Goal: Task Accomplishment & Management: Use online tool/utility

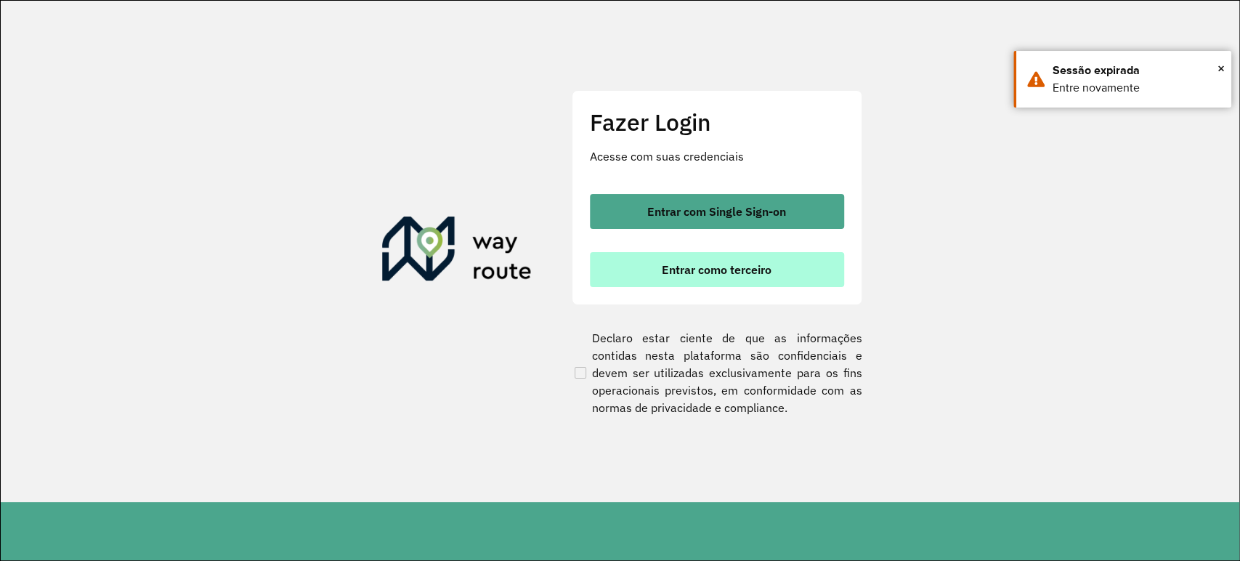
click at [715, 272] on span "Entrar como terceiro" at bounding box center [717, 270] width 110 height 12
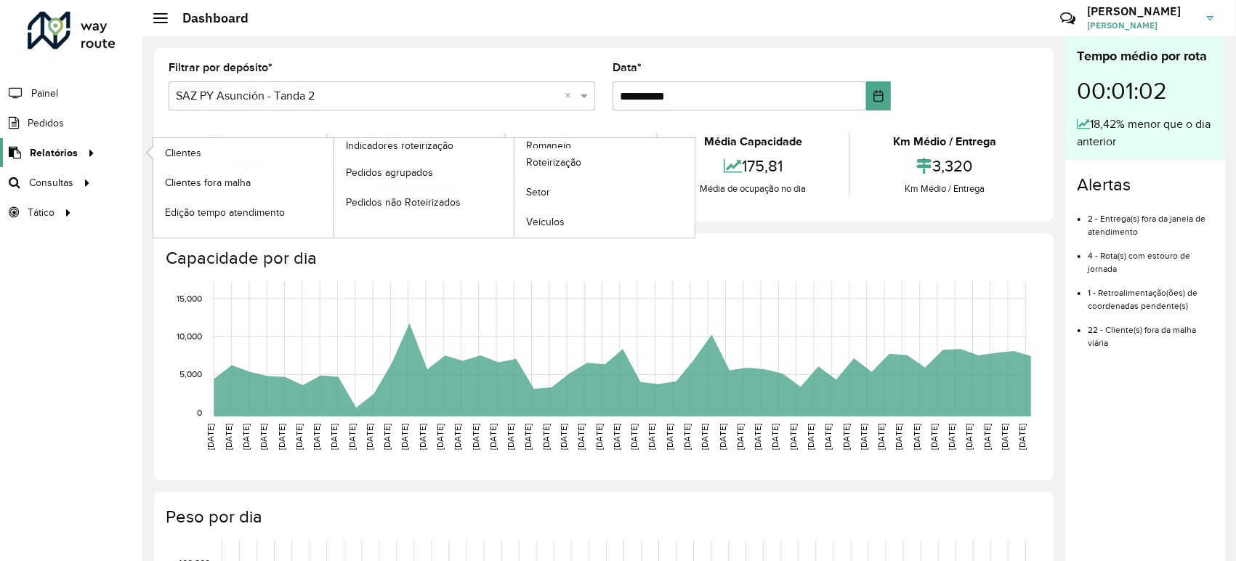
click at [83, 149] on icon at bounding box center [89, 152] width 12 height 22
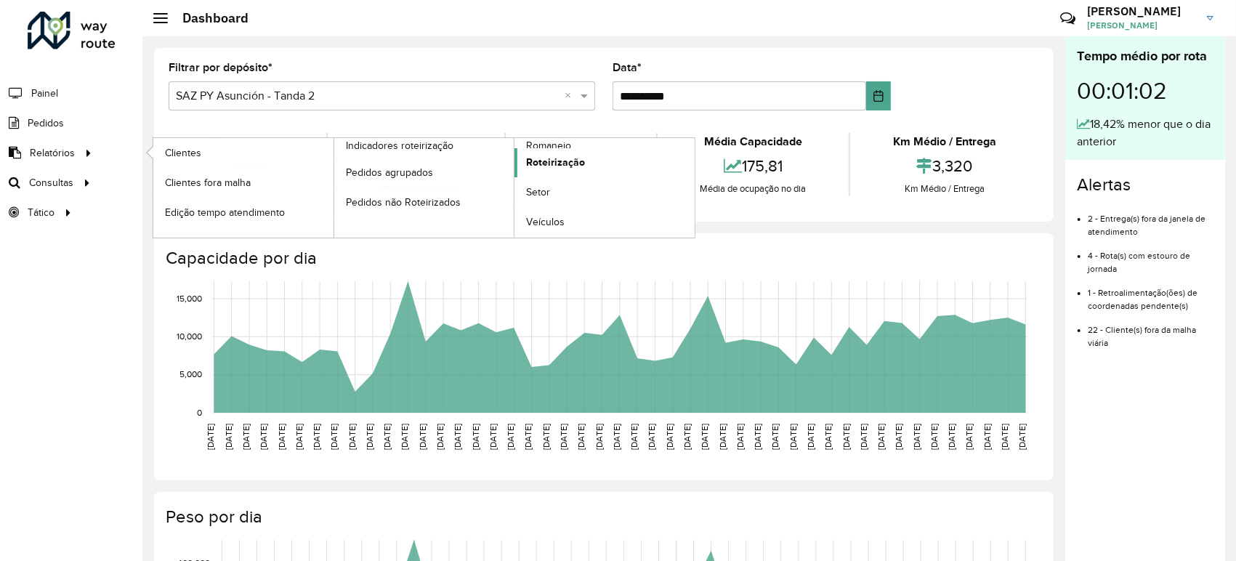
click at [554, 169] on span "Roteirização" at bounding box center [555, 162] width 59 height 15
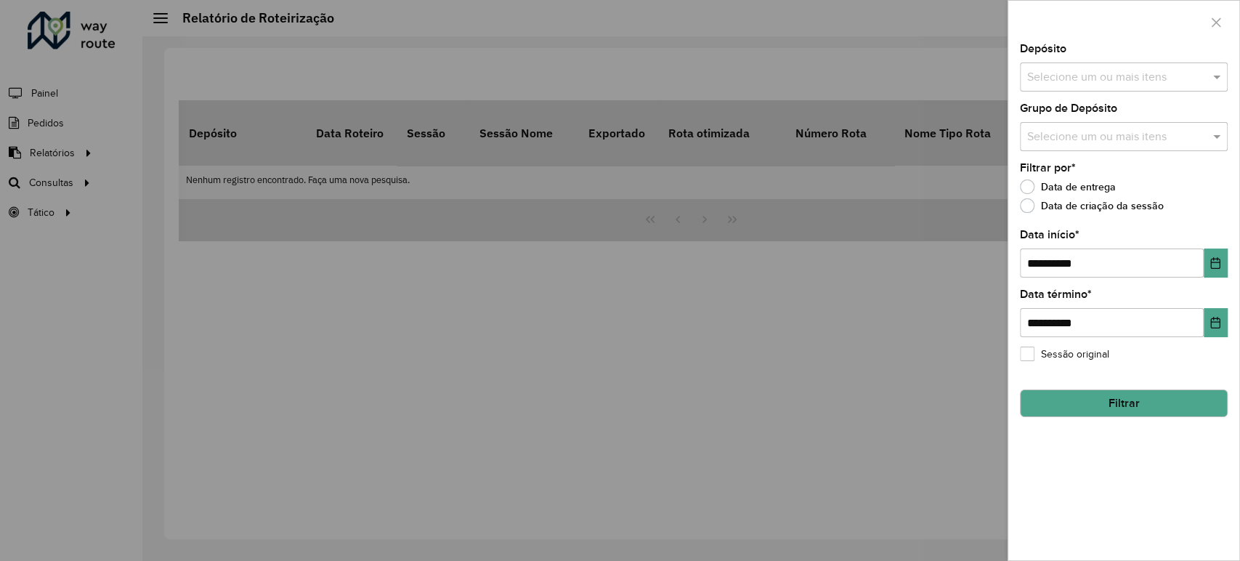
click at [1092, 75] on input "text" at bounding box center [1117, 77] width 186 height 17
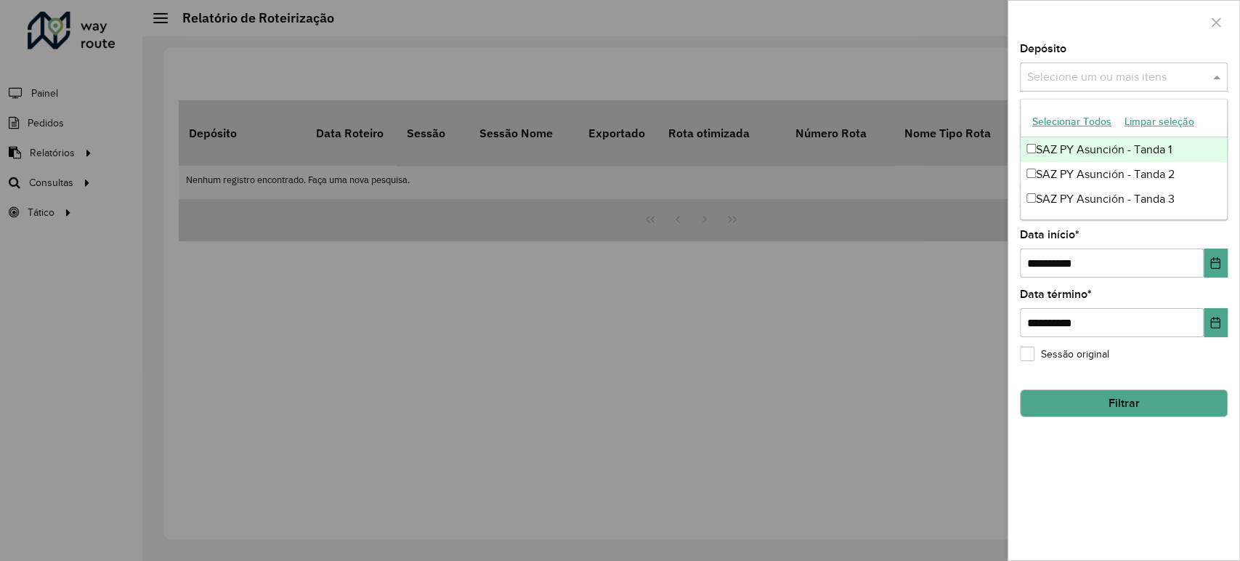
click at [1068, 150] on div "SAZ PY Asunción - Tanda 1" at bounding box center [1124, 149] width 206 height 25
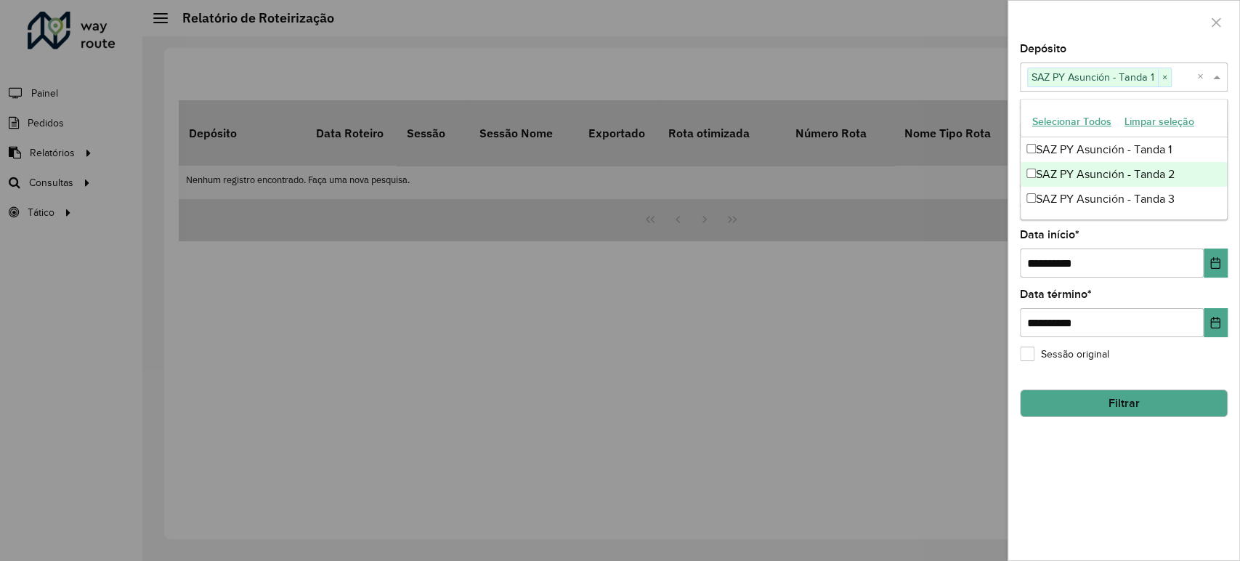
click at [1075, 179] on div "SAZ PY Asunción - Tanda 2" at bounding box center [1124, 174] width 206 height 25
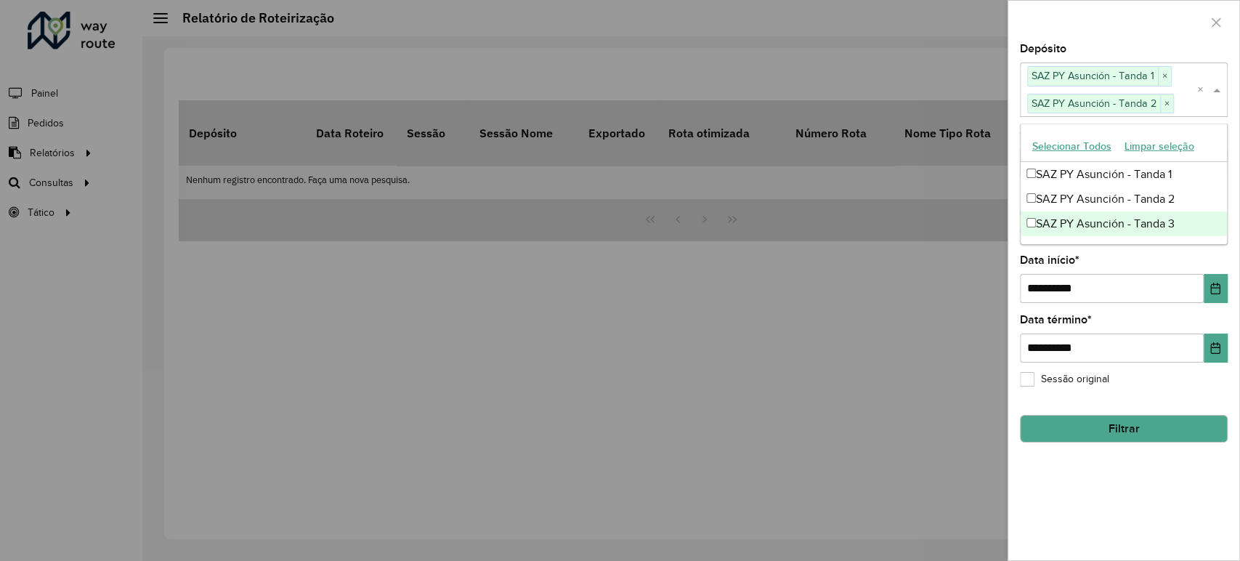
click at [1075, 230] on div "SAZ PY Asunción - Tanda 3" at bounding box center [1124, 223] width 206 height 25
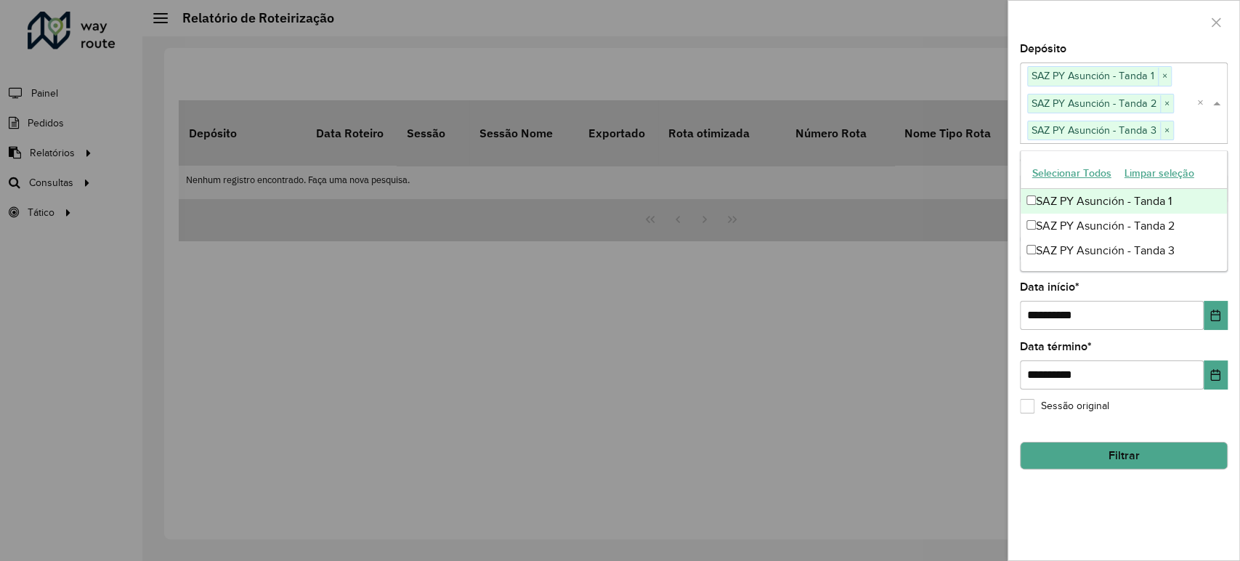
click at [1114, 36] on div at bounding box center [1124, 22] width 231 height 43
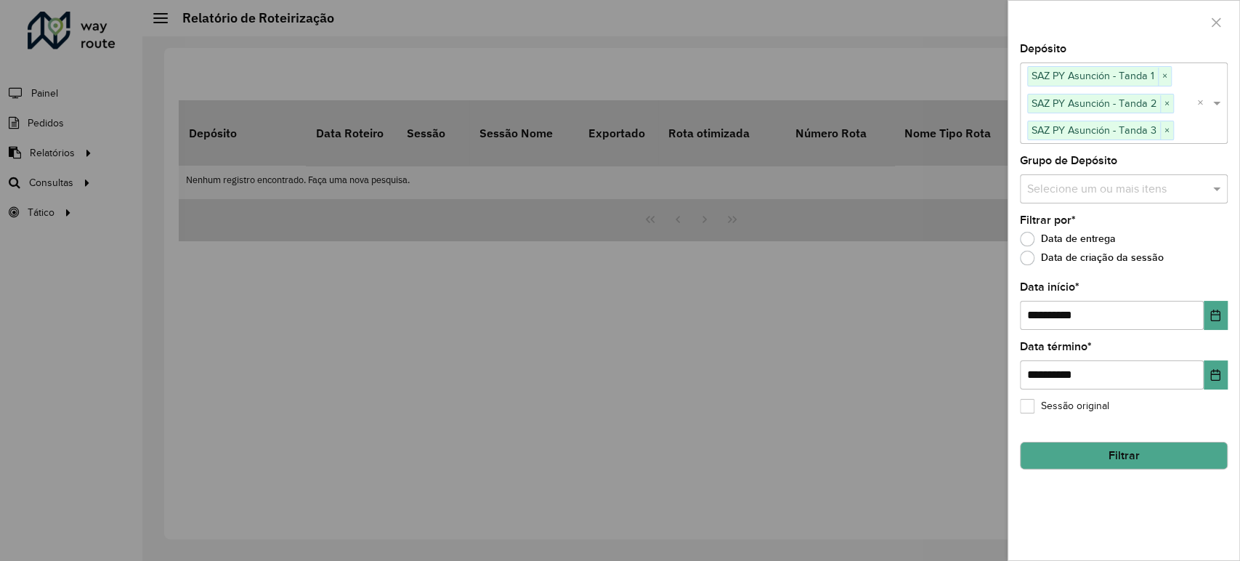
click at [1022, 265] on div "Data de criação da sessão" at bounding box center [1124, 261] width 208 height 17
click at [1034, 265] on label "Data de criação da sessão" at bounding box center [1092, 258] width 144 height 15
click at [1134, 463] on button "Filtrar" at bounding box center [1124, 456] width 208 height 28
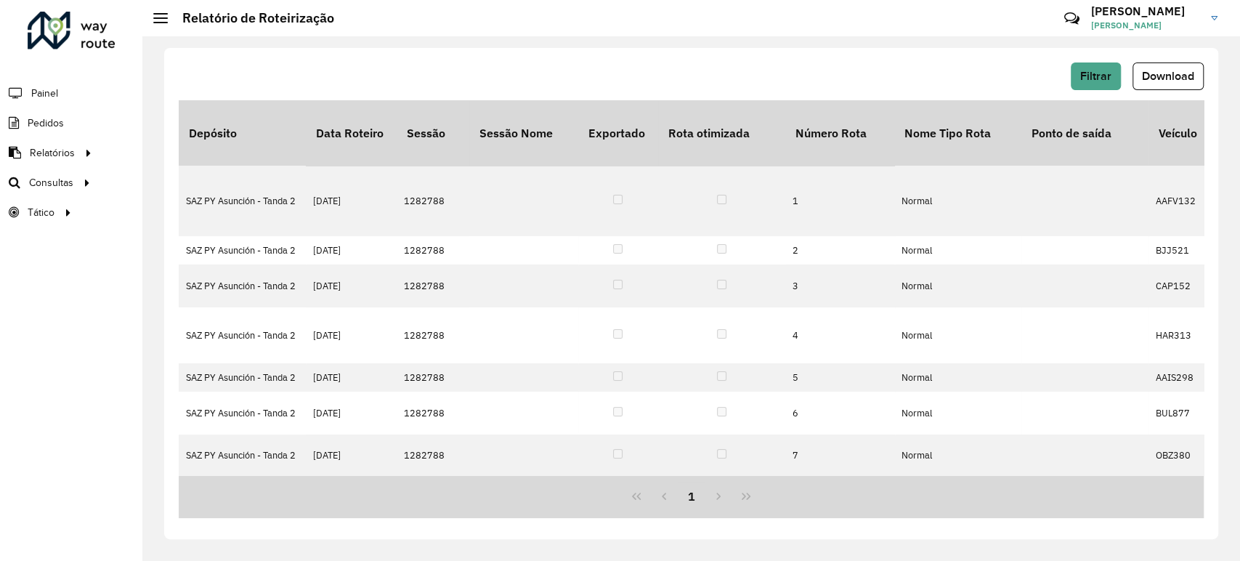
click at [724, 85] on div "Filtrar Download" at bounding box center [691, 76] width 1025 height 28
click at [1083, 76] on span "Filtrar" at bounding box center [1096, 76] width 31 height 12
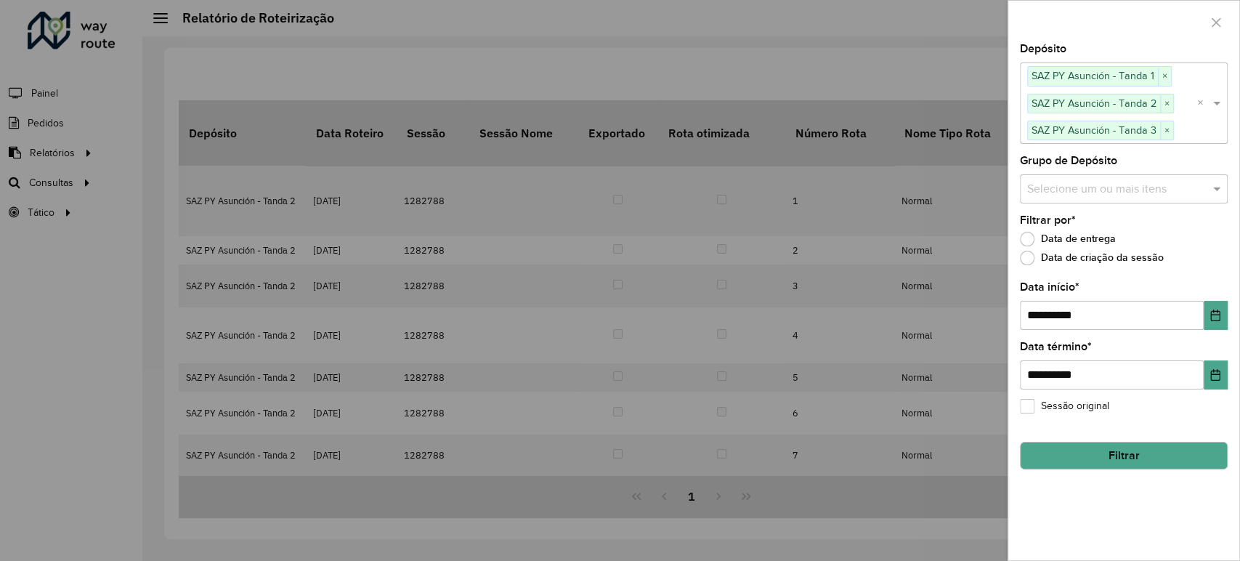
drag, startPoint x: 836, startPoint y: 496, endPoint x: 764, endPoint y: 508, distance: 72.9
click at [835, 496] on div at bounding box center [620, 280] width 1240 height 561
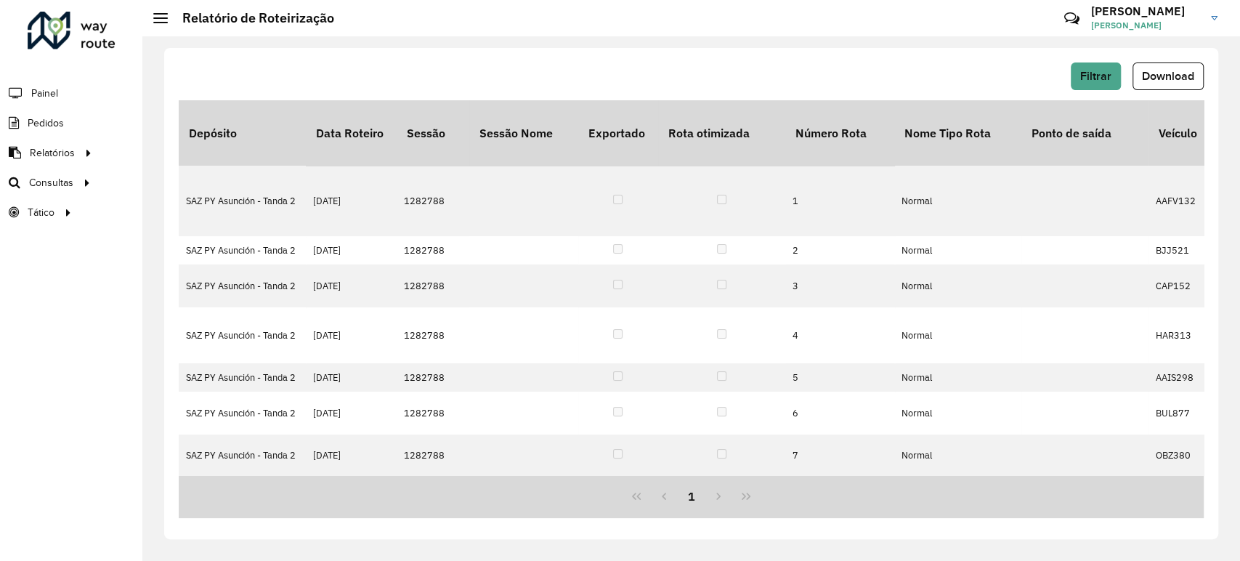
click at [718, 498] on div "1" at bounding box center [691, 496] width 1025 height 43
drag, startPoint x: 703, startPoint y: 498, endPoint x: 692, endPoint y: 481, distance: 21.0
click at [703, 498] on button "1" at bounding box center [692, 497] width 28 height 28
click at [1094, 76] on span "Filtrar" at bounding box center [1096, 76] width 31 height 12
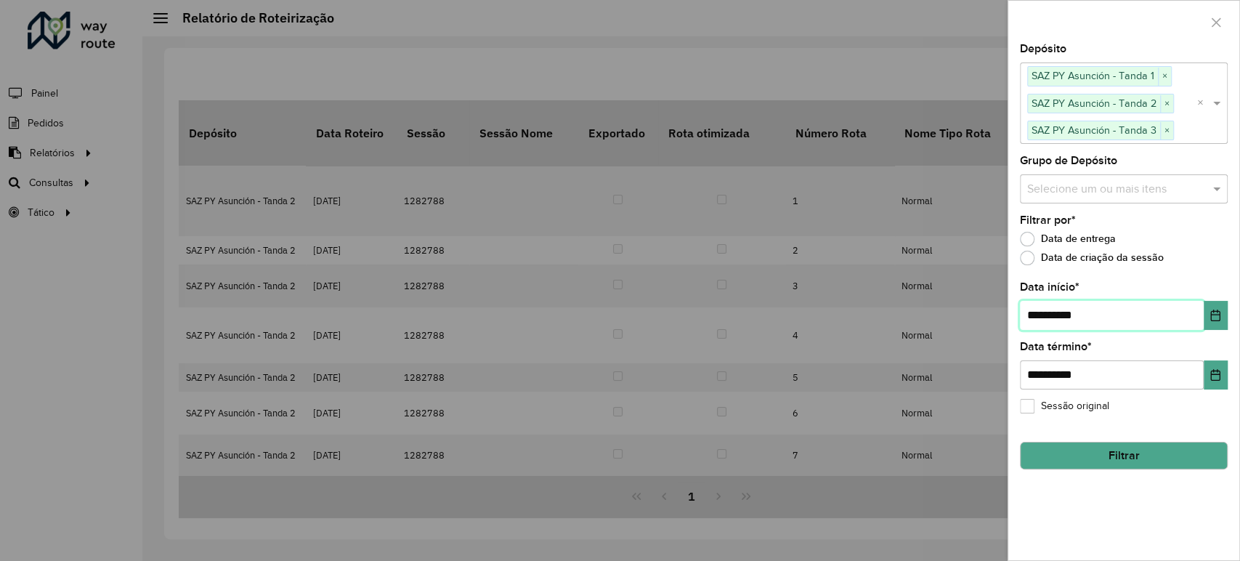
click at [1039, 314] on input "**********" at bounding box center [1112, 315] width 184 height 29
type input "**********"
click at [1114, 452] on button "Filtrar" at bounding box center [1124, 456] width 208 height 28
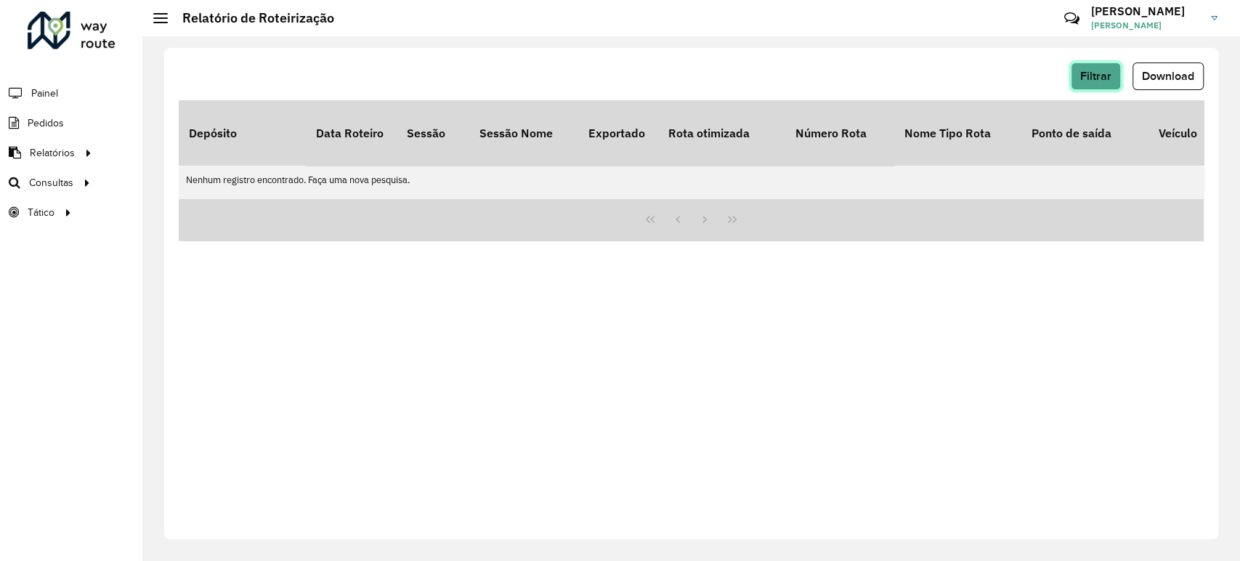
click at [1088, 82] on span "Filtrar" at bounding box center [1096, 76] width 31 height 12
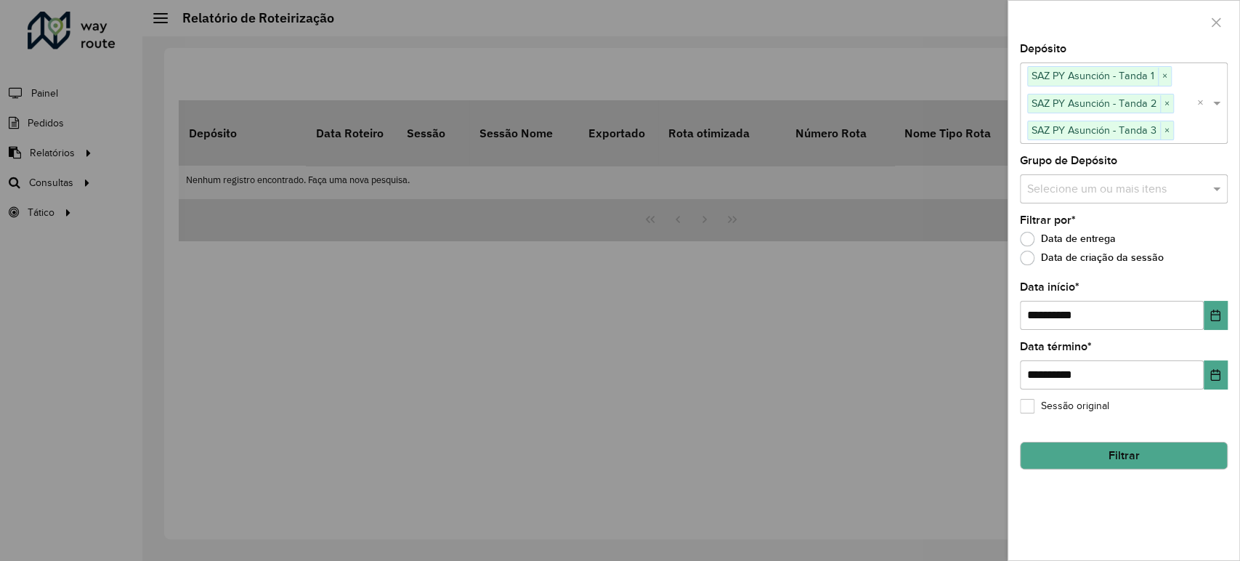
click at [1029, 241] on label "Data de entrega" at bounding box center [1068, 239] width 96 height 15
click at [1129, 459] on button "Filtrar" at bounding box center [1124, 456] width 208 height 28
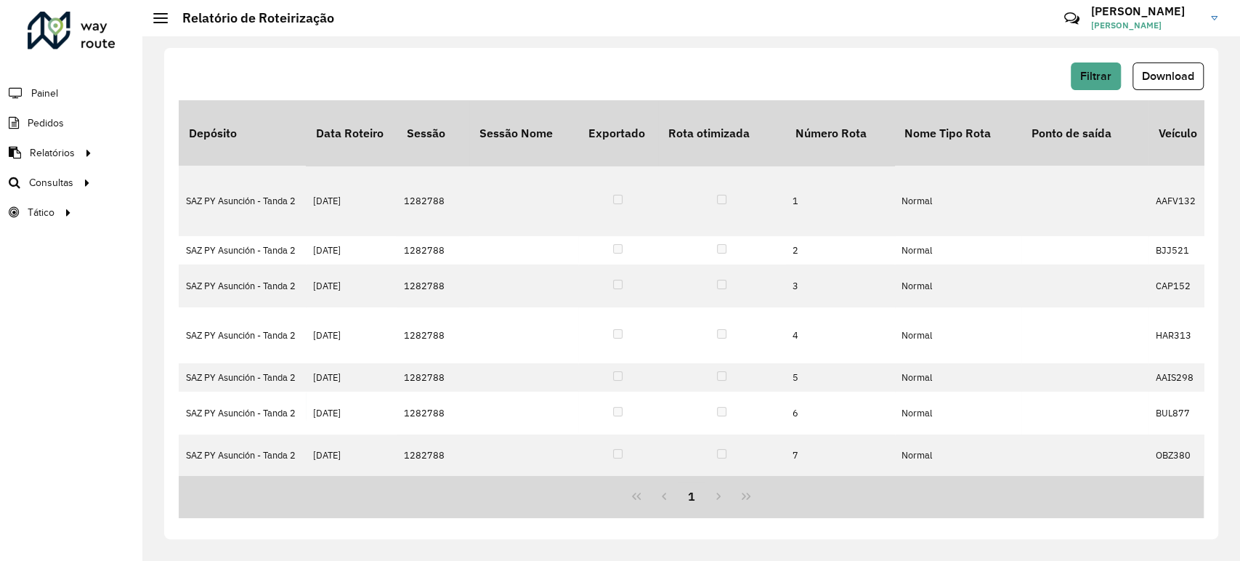
click at [720, 498] on div "1" at bounding box center [691, 496] width 1025 height 43
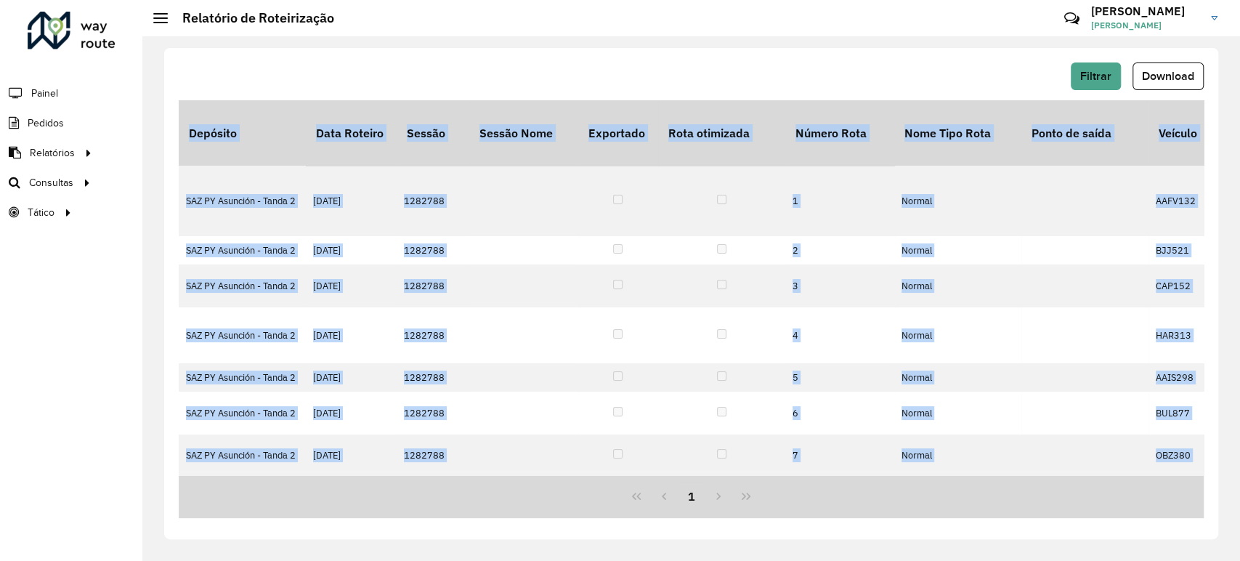
click at [720, 498] on div "1" at bounding box center [691, 496] width 1025 height 43
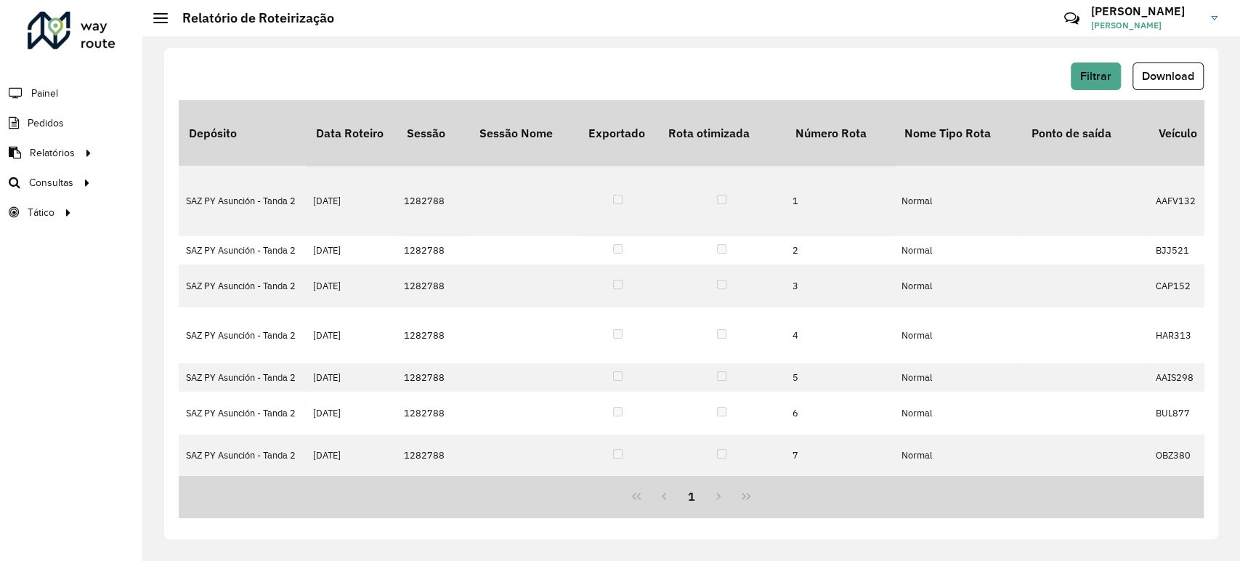
click at [746, 498] on div "1" at bounding box center [691, 496] width 1025 height 43
click at [669, 498] on div "1" at bounding box center [691, 496] width 1025 height 43
click at [691, 499] on button "1" at bounding box center [692, 497] width 28 height 28
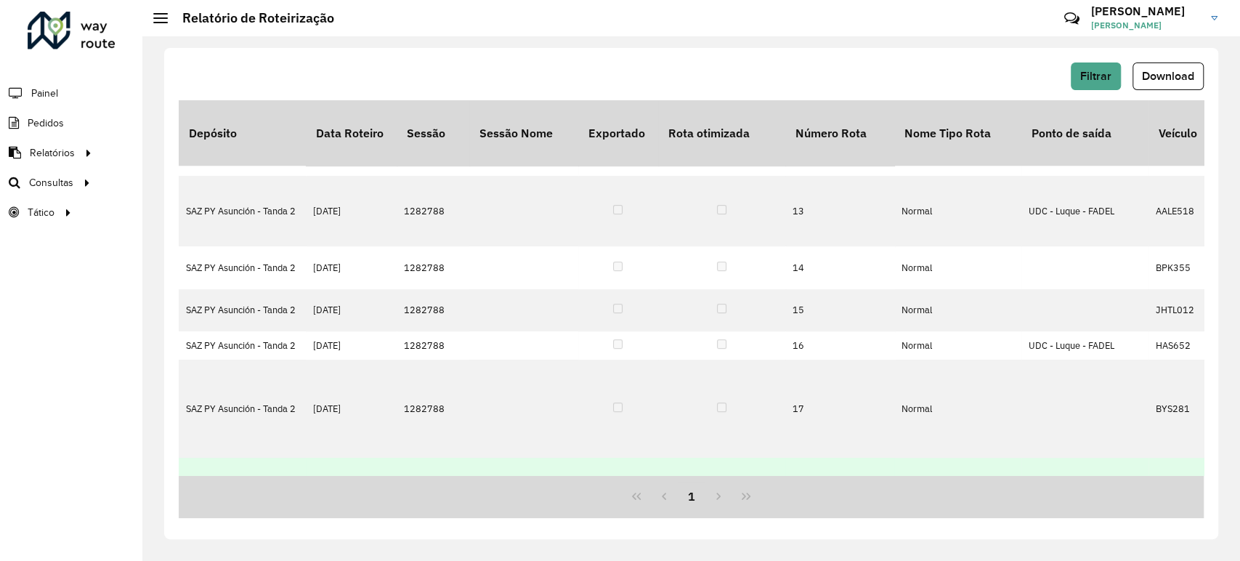
scroll to position [524, 0]
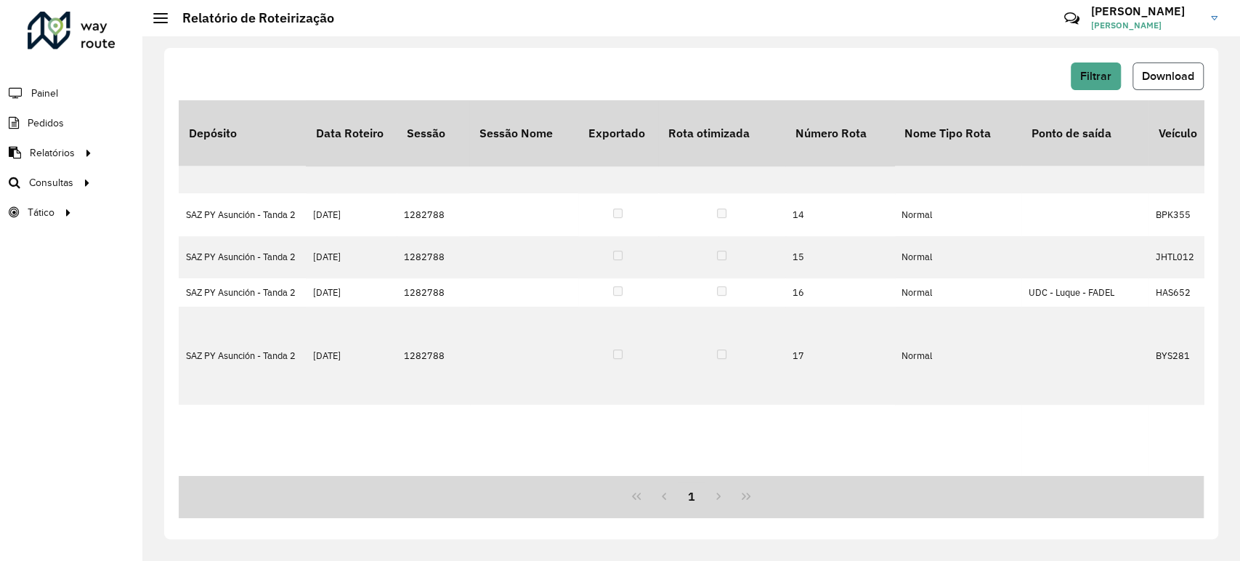
click at [1189, 70] on span "Download" at bounding box center [1168, 76] width 52 height 12
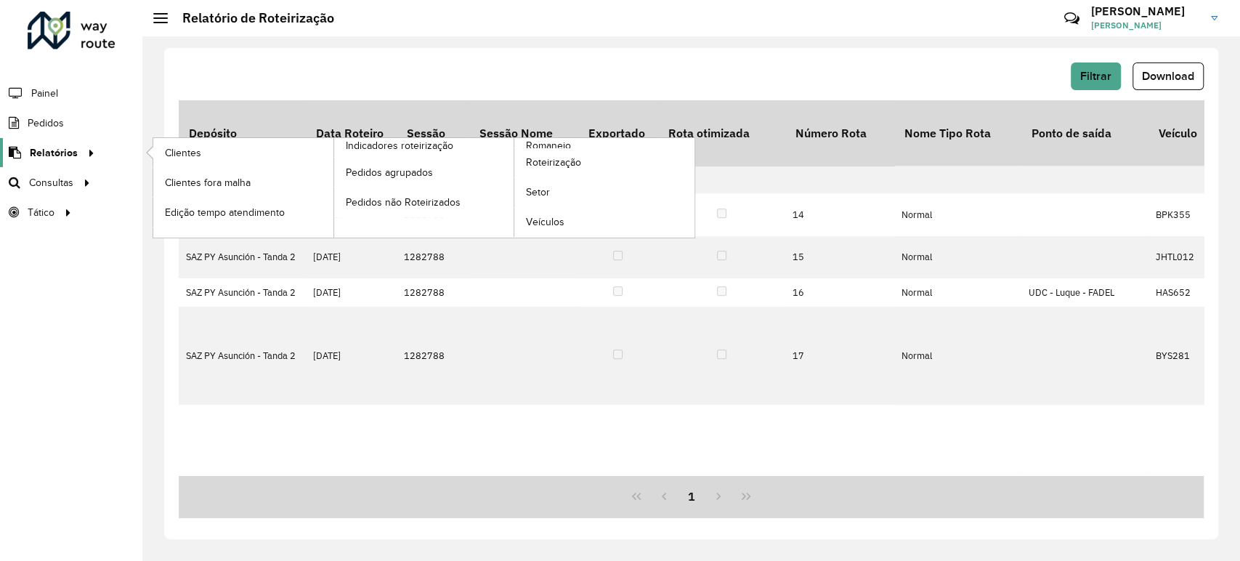
click at [68, 156] on span "Relatórios" at bounding box center [54, 152] width 48 height 15
click at [55, 149] on span "Relatórios" at bounding box center [54, 152] width 48 height 15
click at [539, 166] on span "Roteirização" at bounding box center [555, 162] width 59 height 15
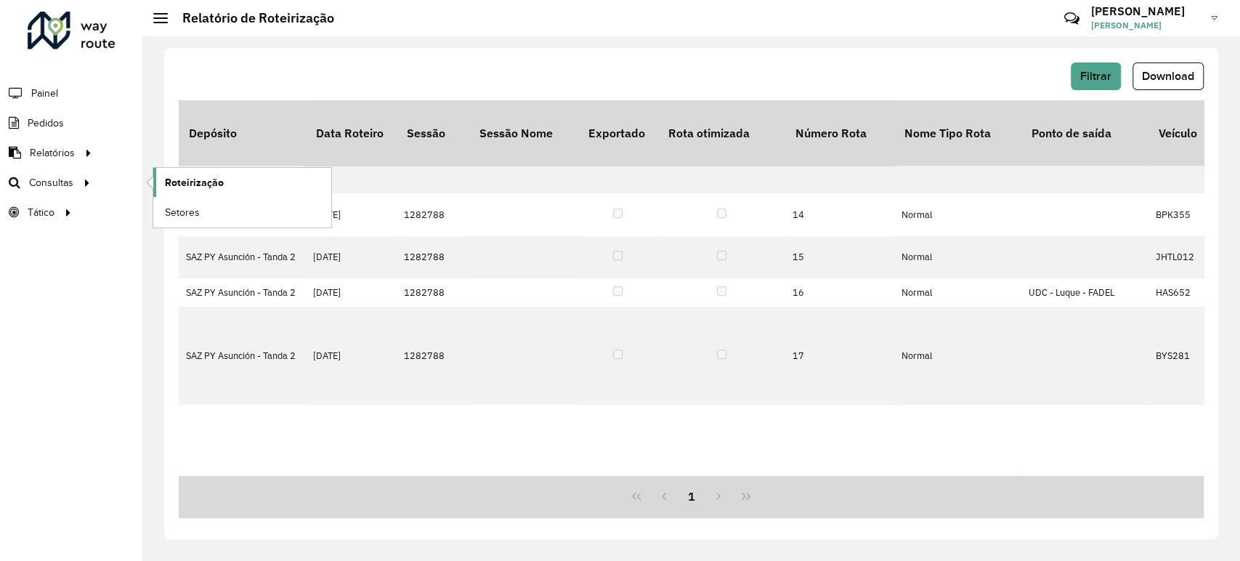
click at [186, 183] on span "Roteirização" at bounding box center [194, 182] width 59 height 15
click at [1110, 70] on span "Filtrar" at bounding box center [1096, 76] width 31 height 12
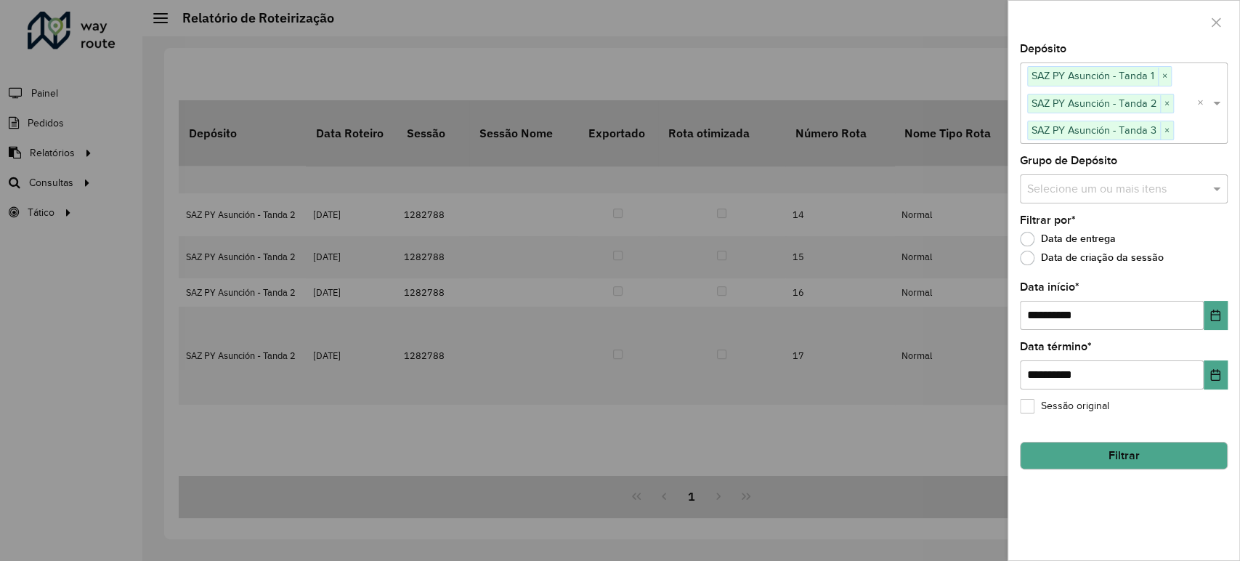
click at [1100, 456] on button "Filtrar" at bounding box center [1124, 456] width 208 height 28
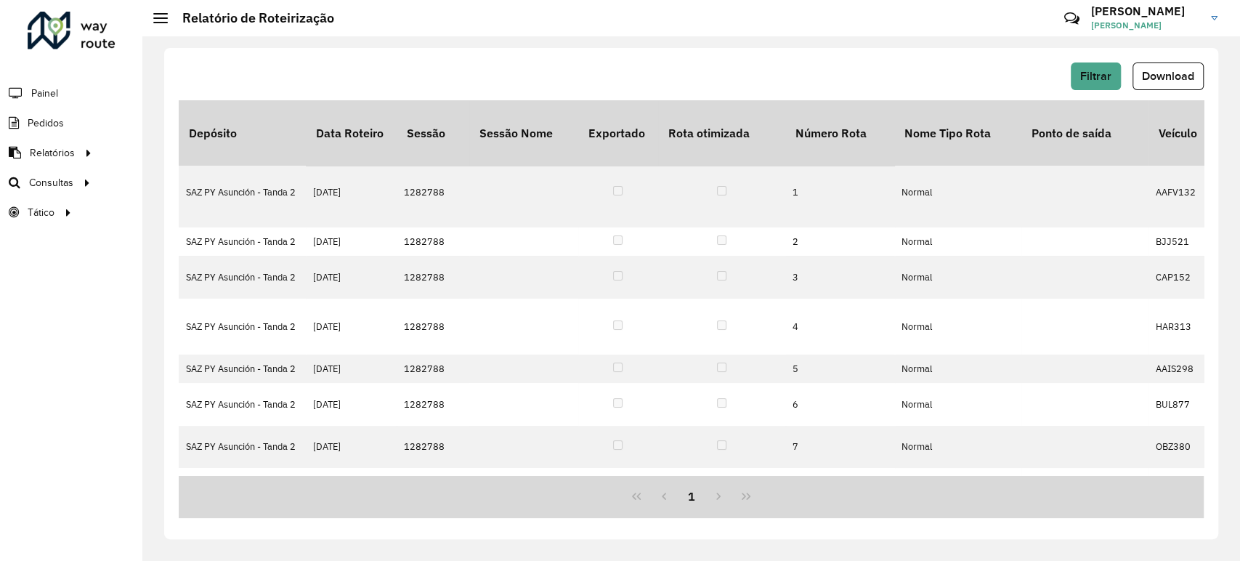
scroll to position [0, 0]
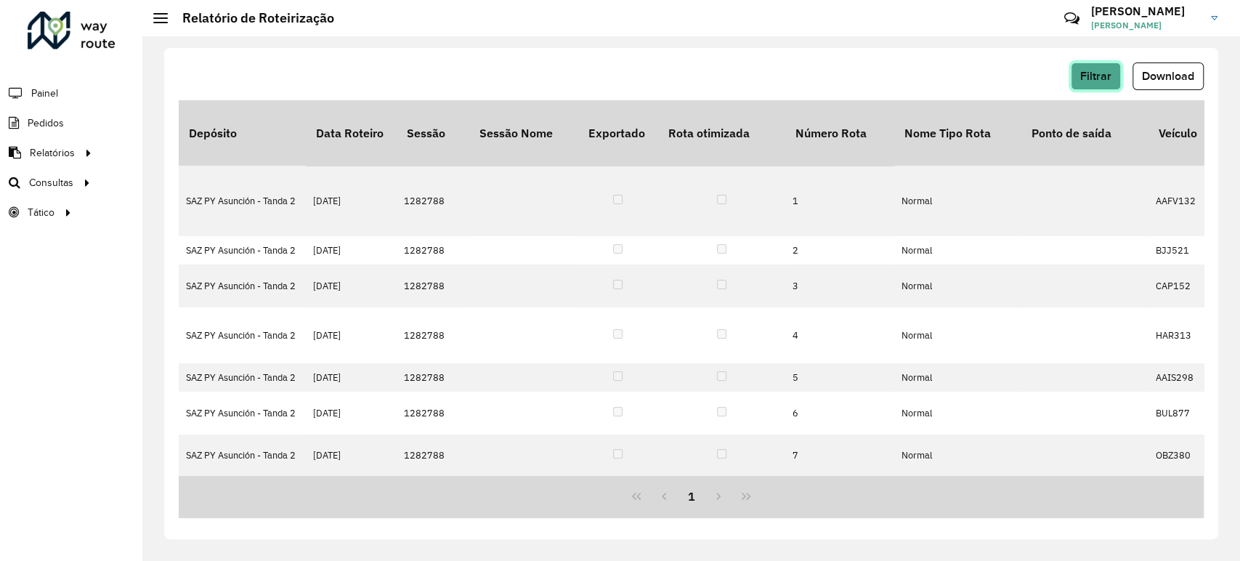
click at [1111, 73] on button "Filtrar" at bounding box center [1096, 76] width 50 height 28
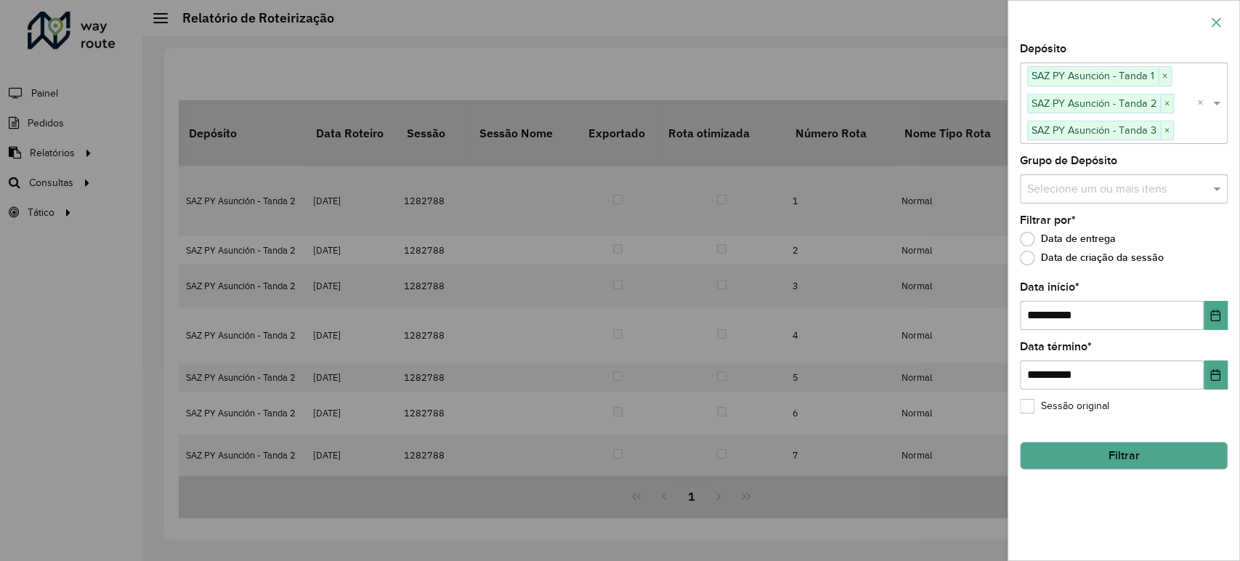
click at [1220, 23] on icon "button" at bounding box center [1217, 23] width 12 height 12
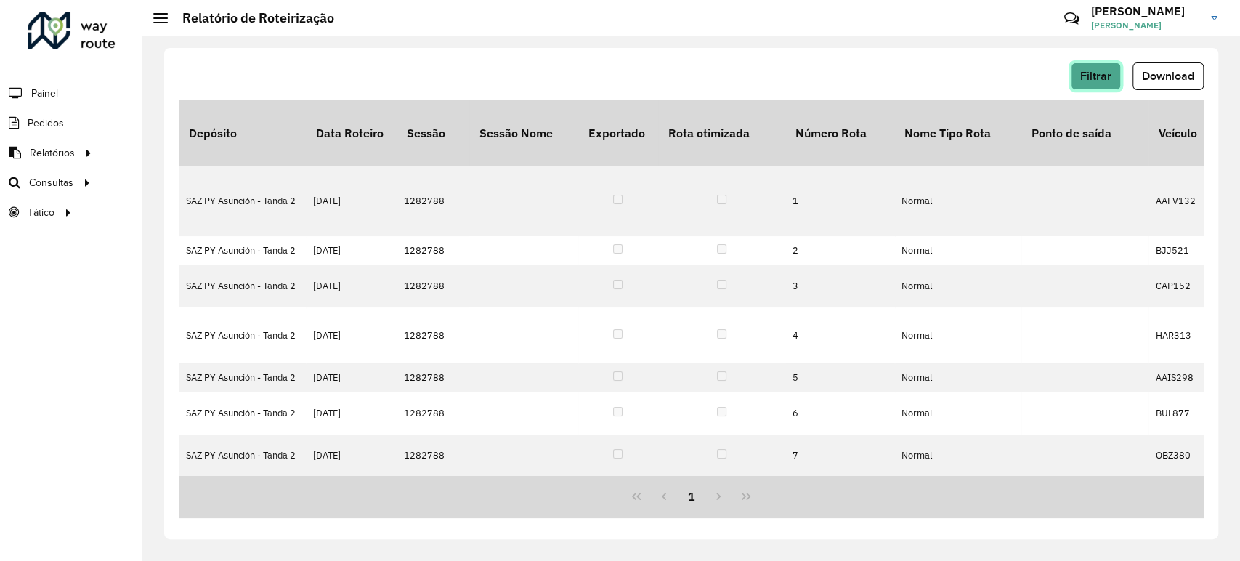
click at [1102, 70] on span "Filtrar" at bounding box center [1096, 76] width 31 height 12
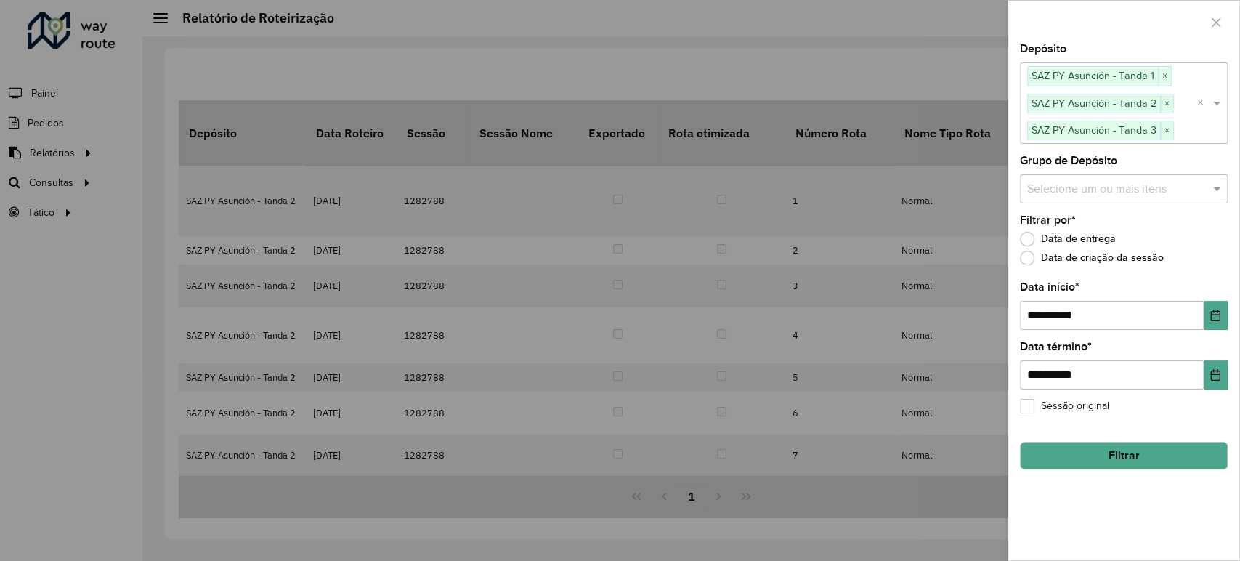
click at [1102, 451] on button "Filtrar" at bounding box center [1124, 456] width 208 height 28
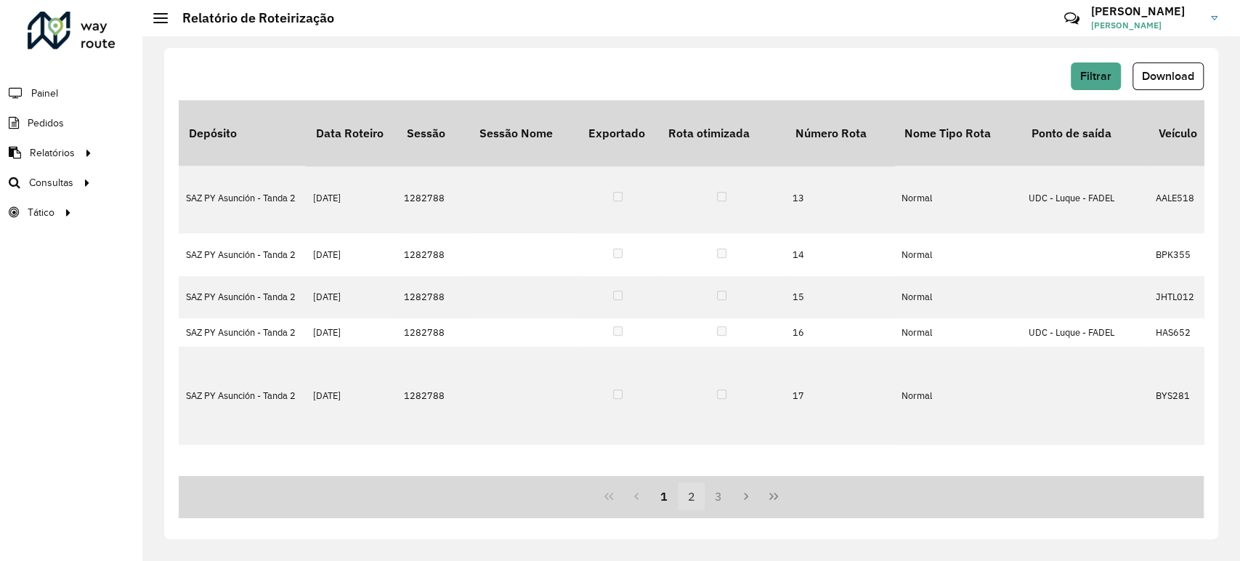
scroll to position [623, 0]
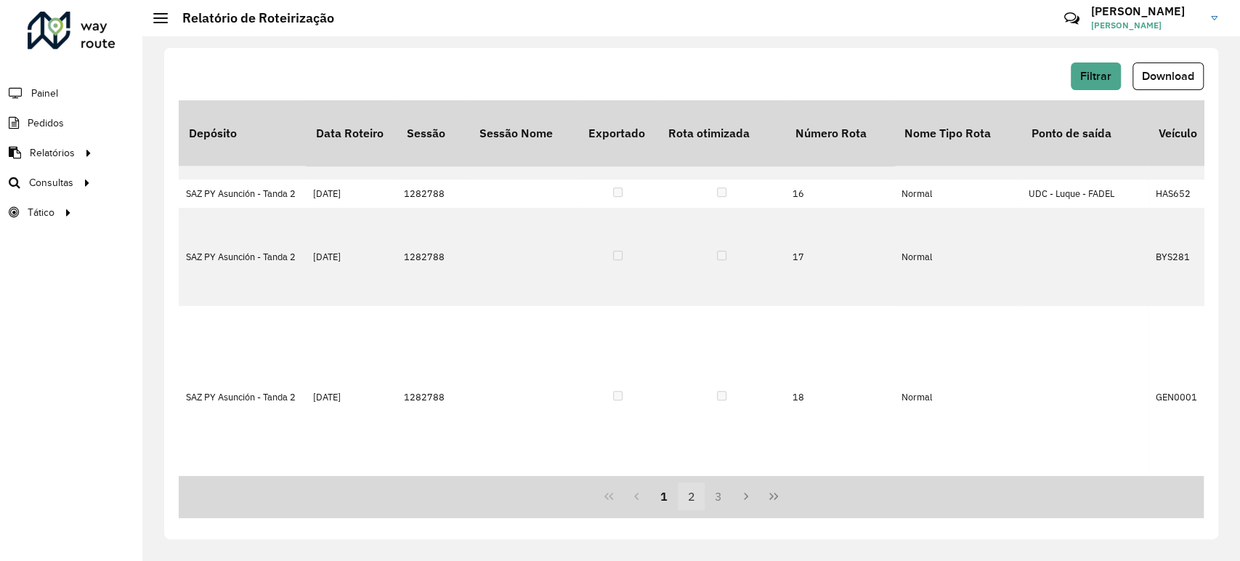
click at [692, 493] on button "2" at bounding box center [692, 497] width 28 height 28
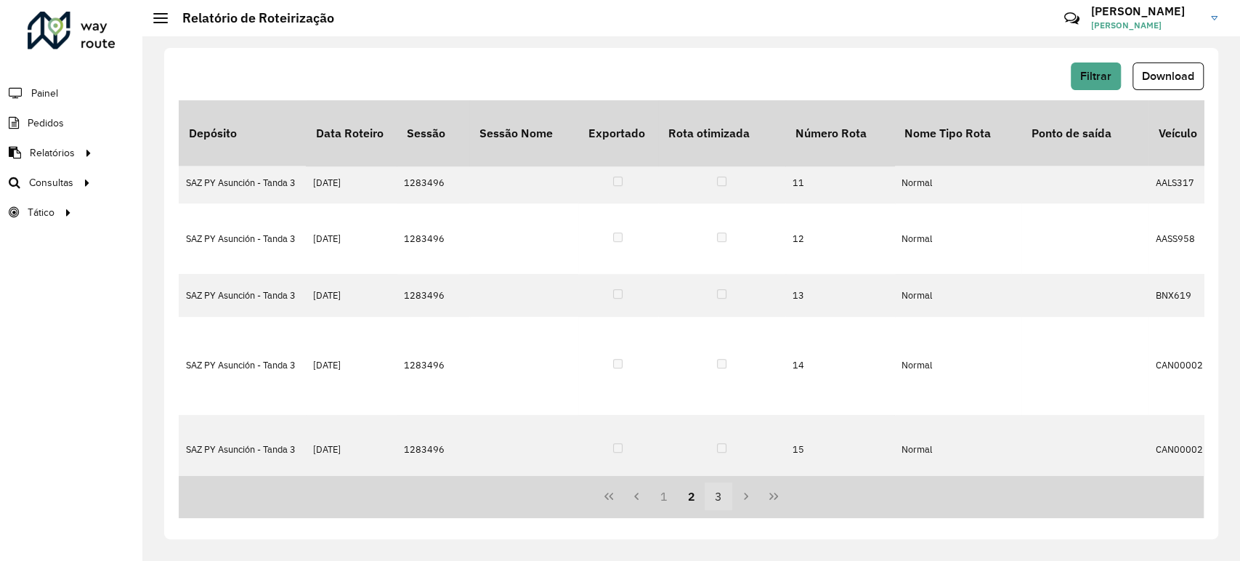
scroll to position [0, 0]
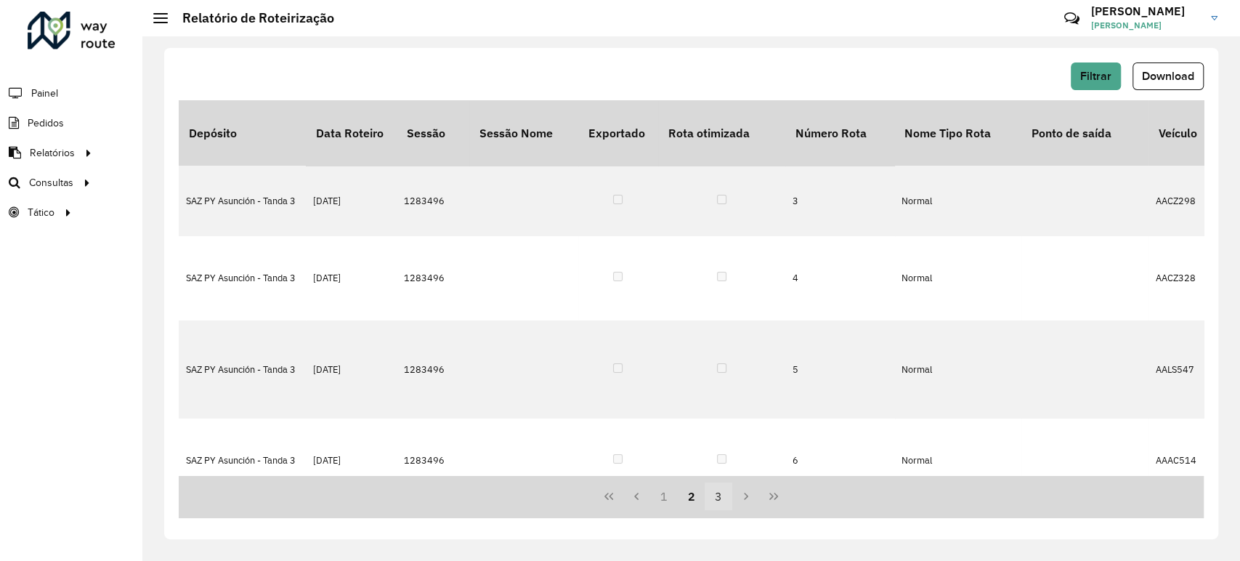
click at [714, 498] on button "3" at bounding box center [719, 497] width 28 height 28
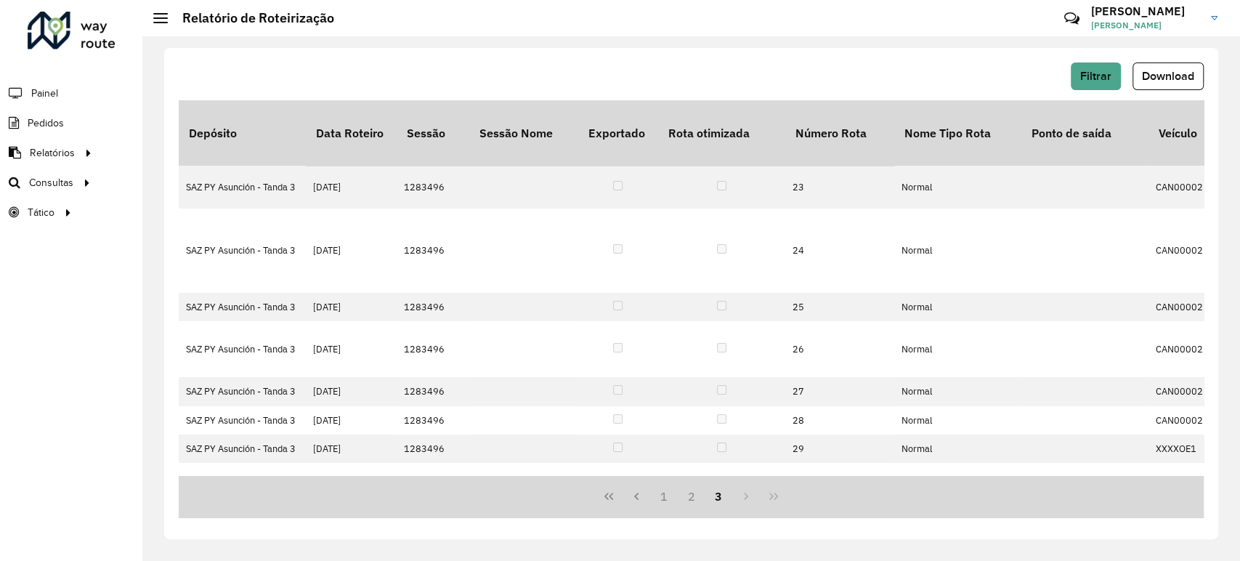
click at [717, 499] on button "3" at bounding box center [719, 497] width 28 height 28
click at [740, 498] on div "1 2 3" at bounding box center [691, 496] width 1025 height 43
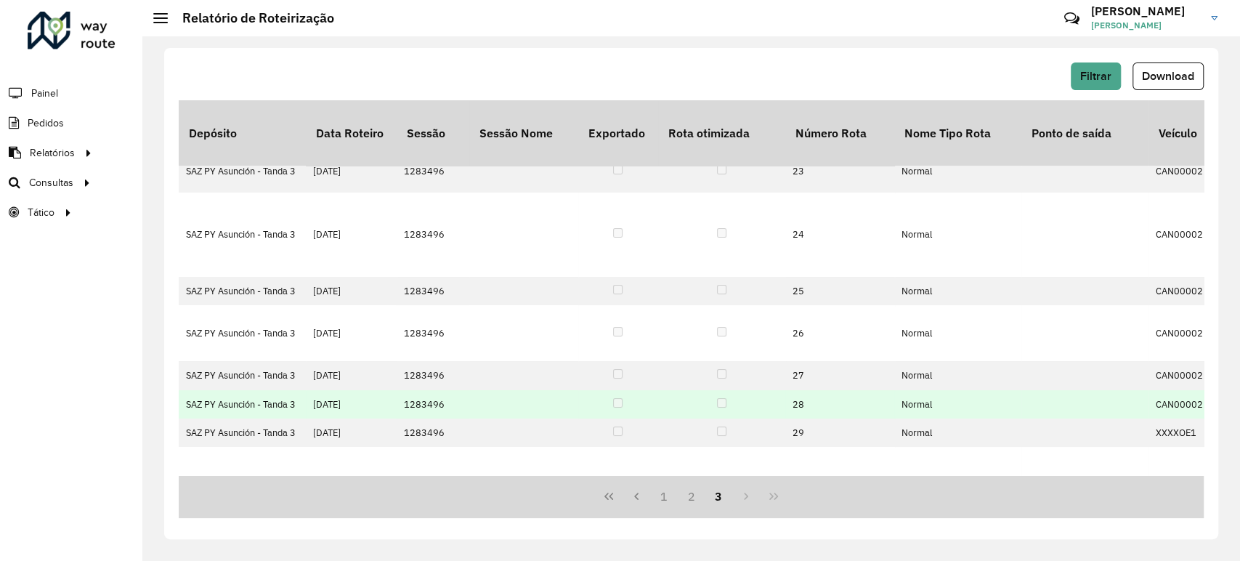
scroll to position [30, 0]
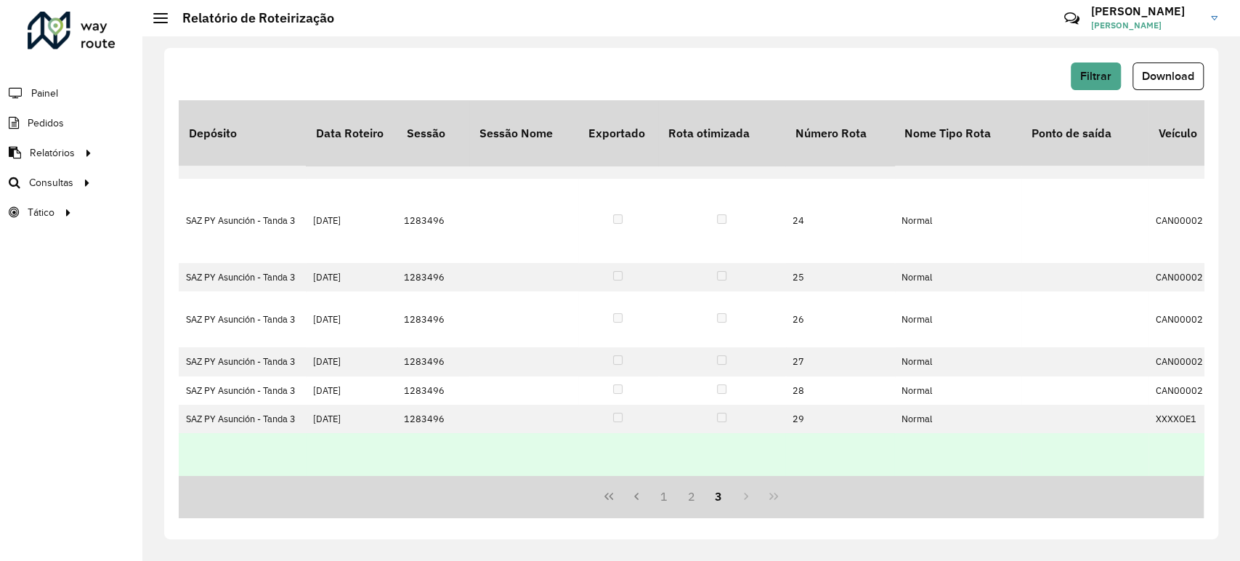
drag, startPoint x: 251, startPoint y: 470, endPoint x: 209, endPoint y: 443, distance: 49.4
click at [209, 443] on td "SAZ PY Asunción - Tanda 3" at bounding box center [242, 489] width 127 height 112
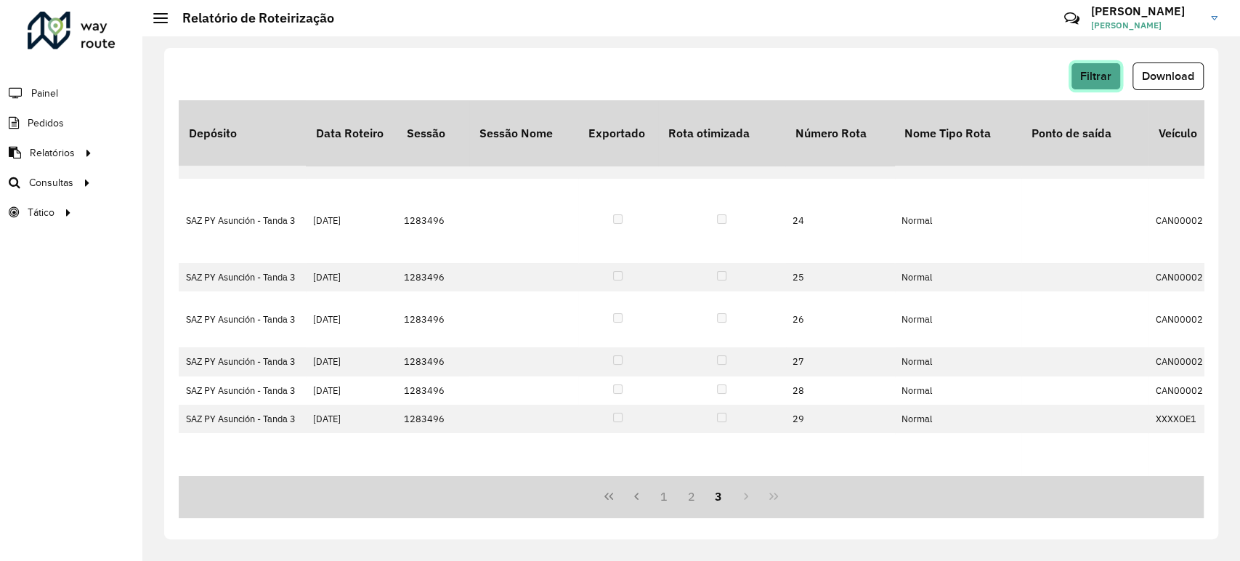
click at [1086, 80] on span "Filtrar" at bounding box center [1096, 76] width 31 height 12
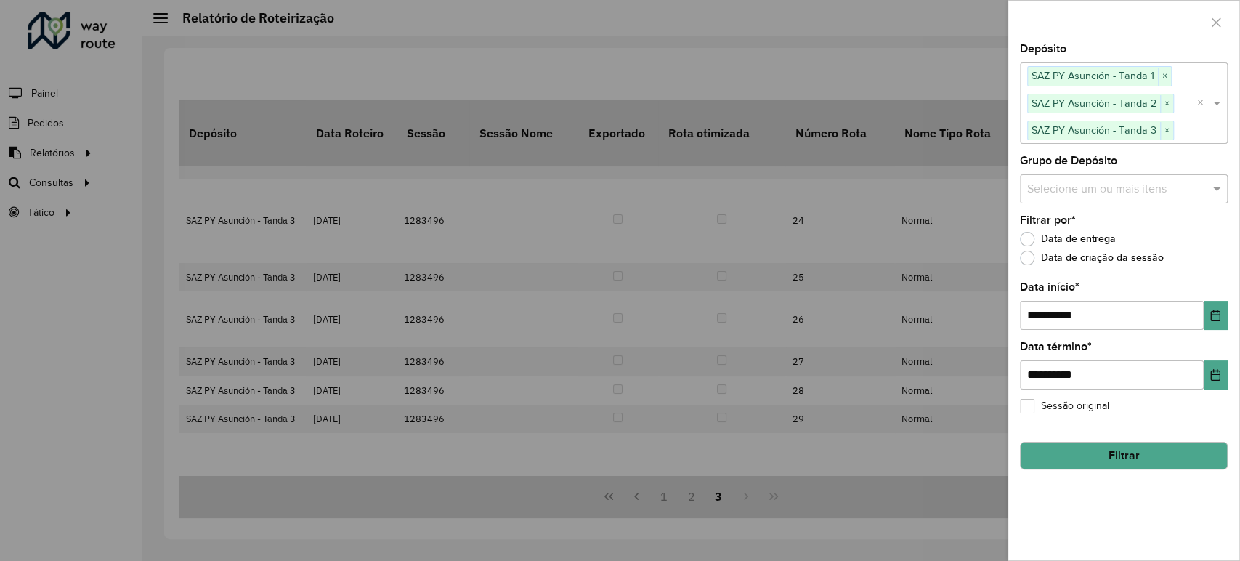
click at [1117, 456] on button "Filtrar" at bounding box center [1124, 456] width 208 height 28
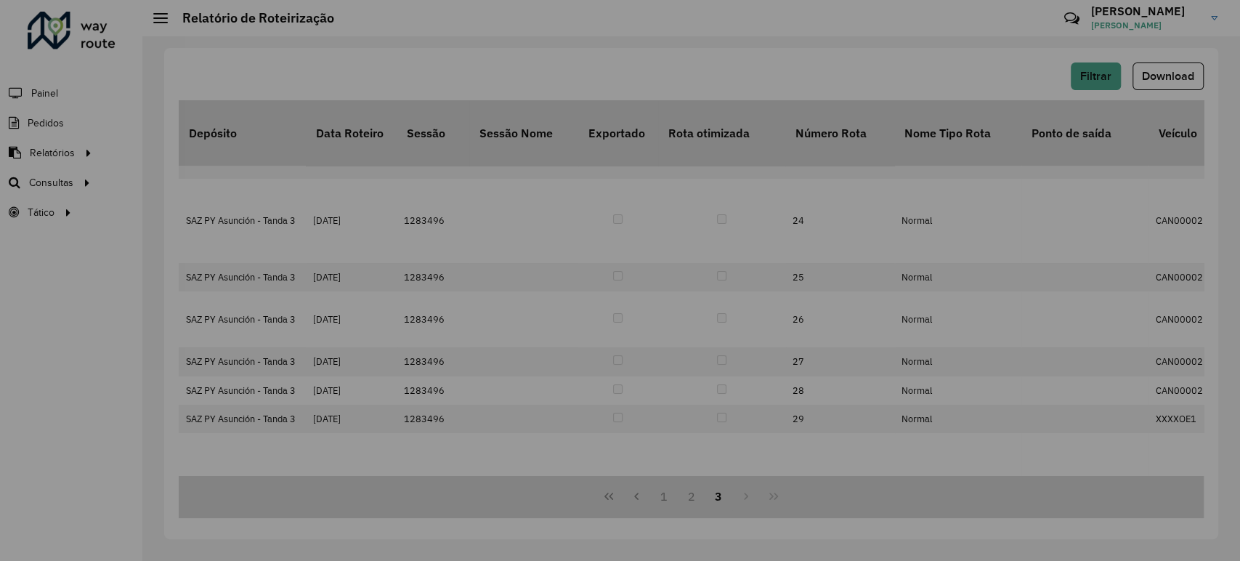
scroll to position [0, 0]
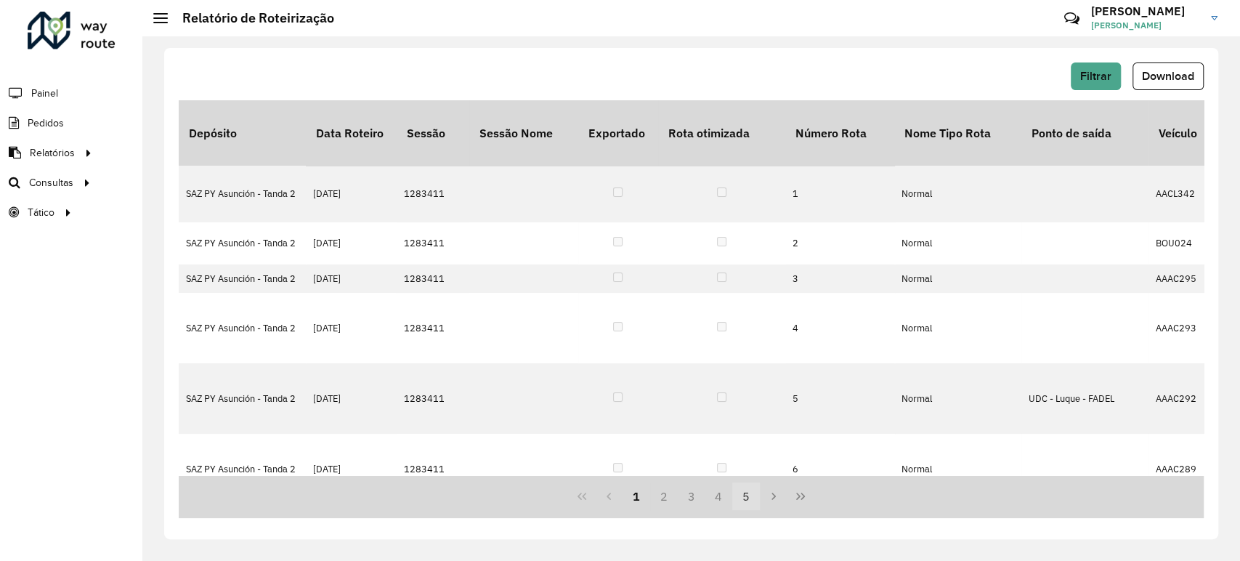
click at [741, 501] on button "5" at bounding box center [746, 497] width 28 height 28
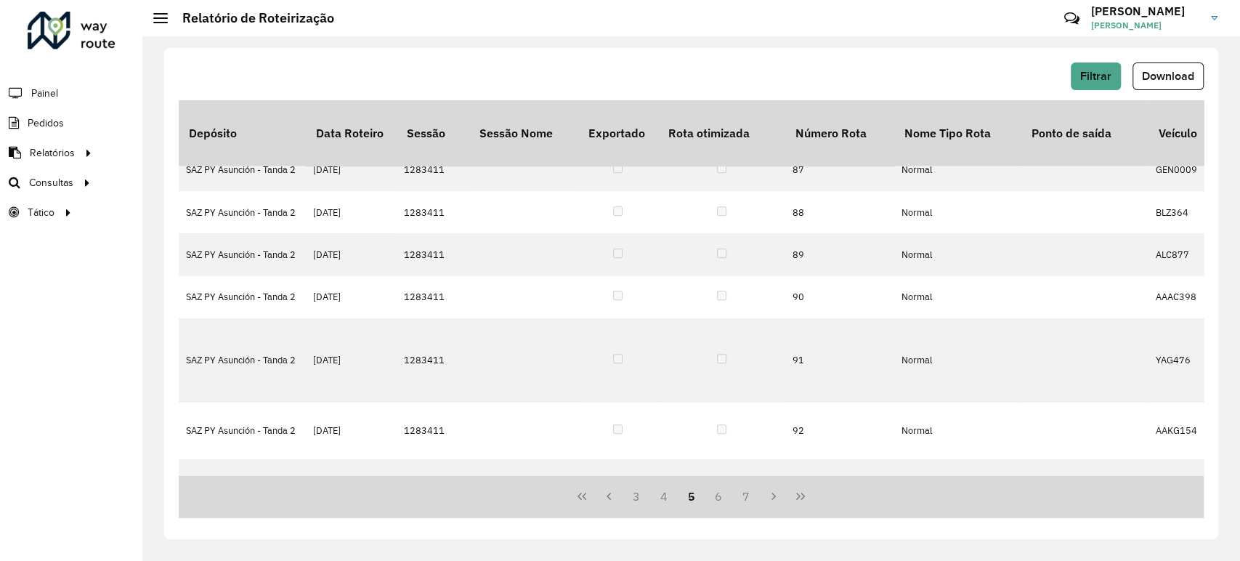
scroll to position [749, 0]
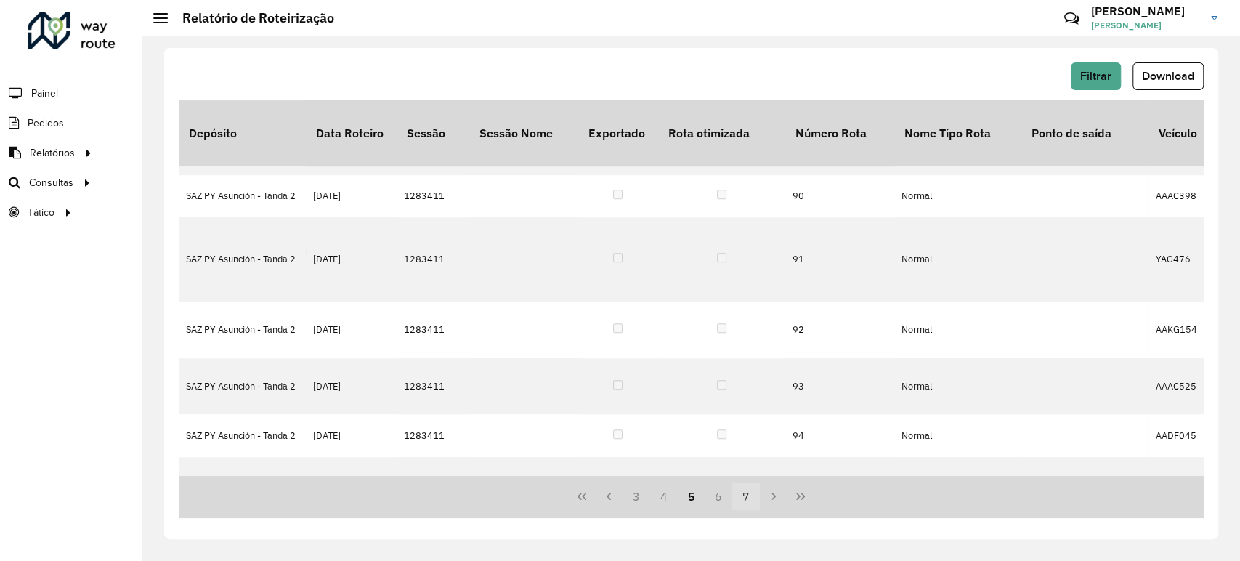
drag, startPoint x: 715, startPoint y: 498, endPoint x: 722, endPoint y: 504, distance: 8.9
click at [716, 499] on button "6" at bounding box center [719, 497] width 28 height 28
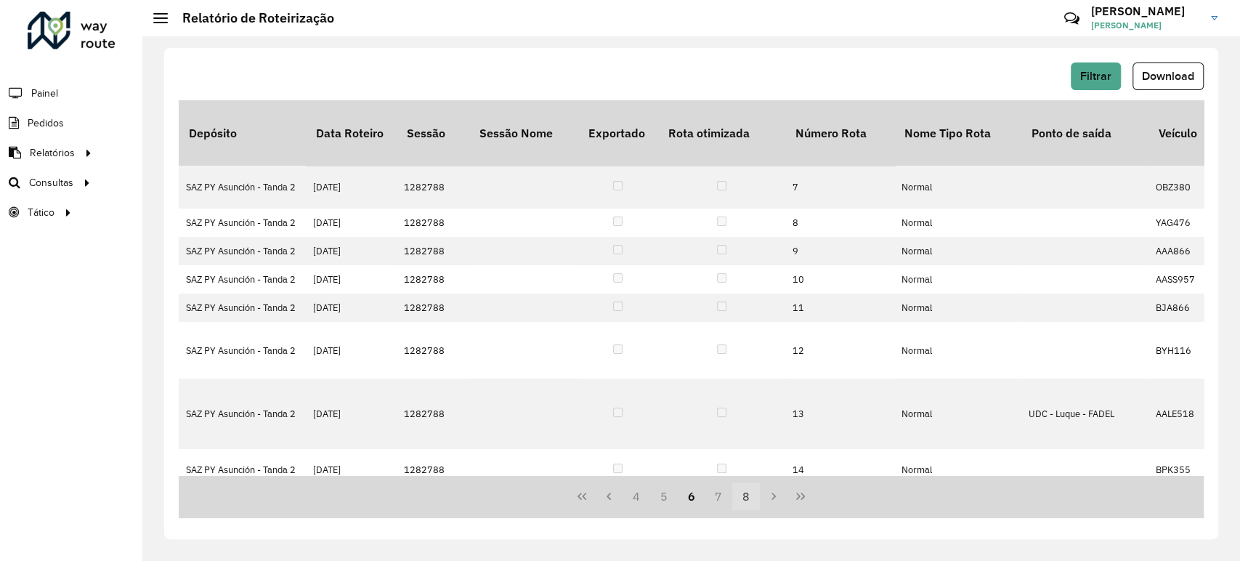
click at [741, 503] on button "8" at bounding box center [746, 497] width 28 height 28
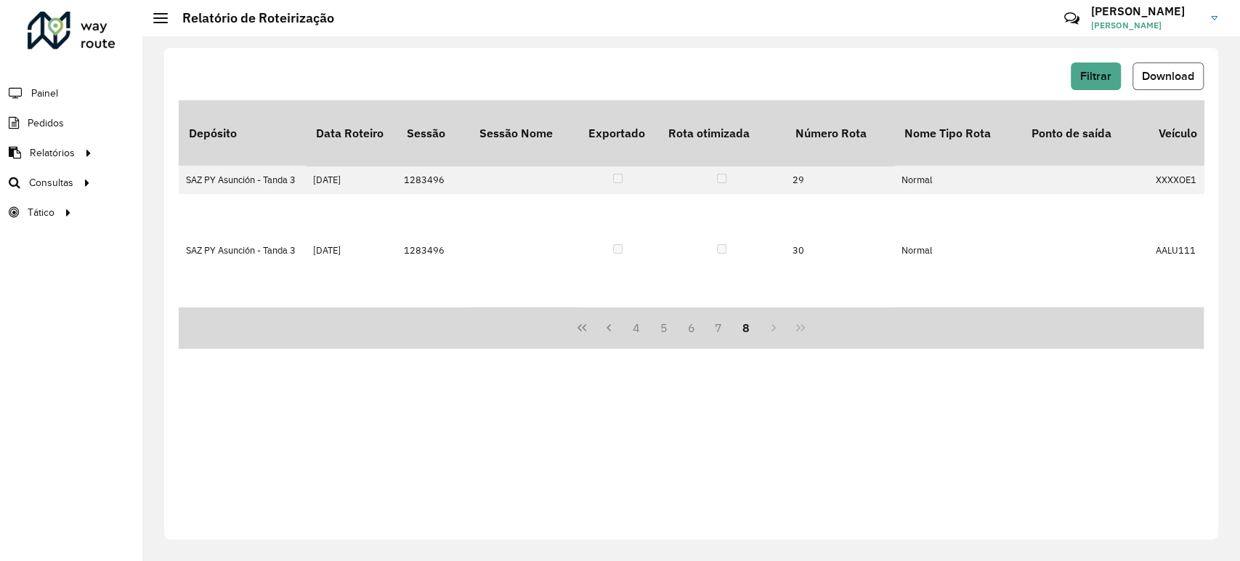
click at [1139, 86] on button "Download" at bounding box center [1168, 76] width 71 height 28
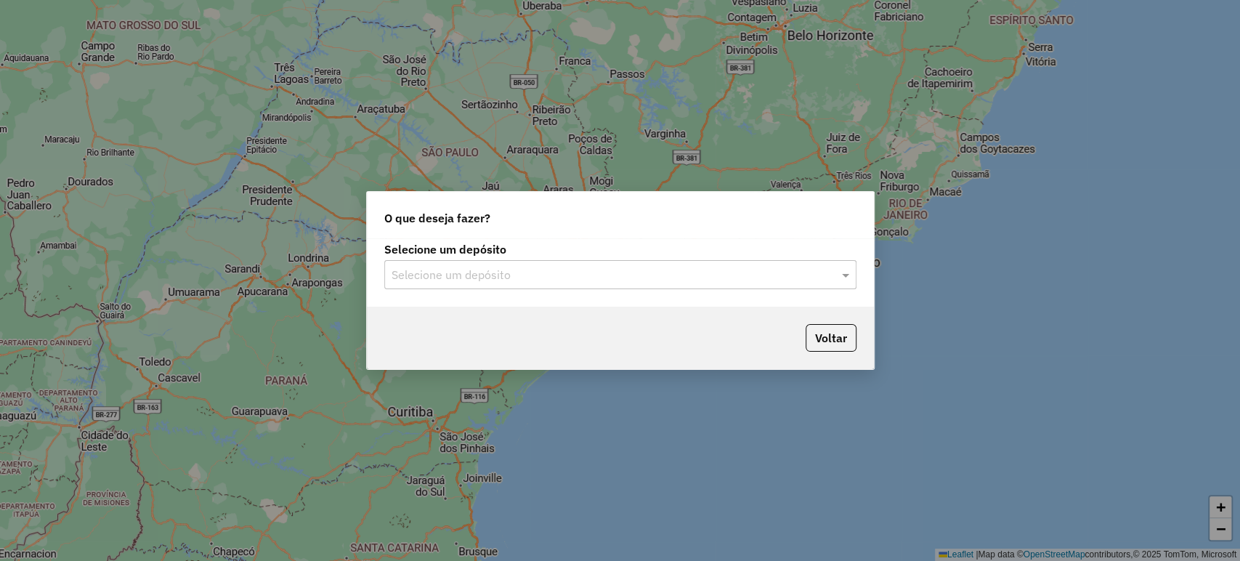
click at [504, 275] on input "text" at bounding box center [606, 275] width 429 height 17
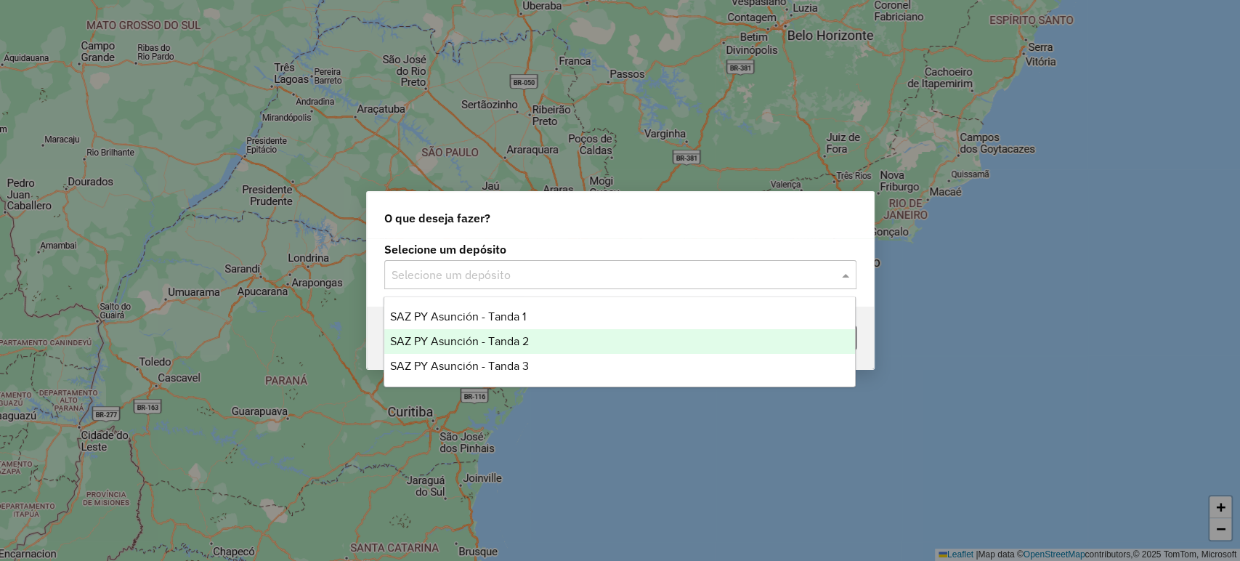
click at [517, 341] on span "SAZ PY Asunción - Tanda 2" at bounding box center [459, 341] width 139 height 12
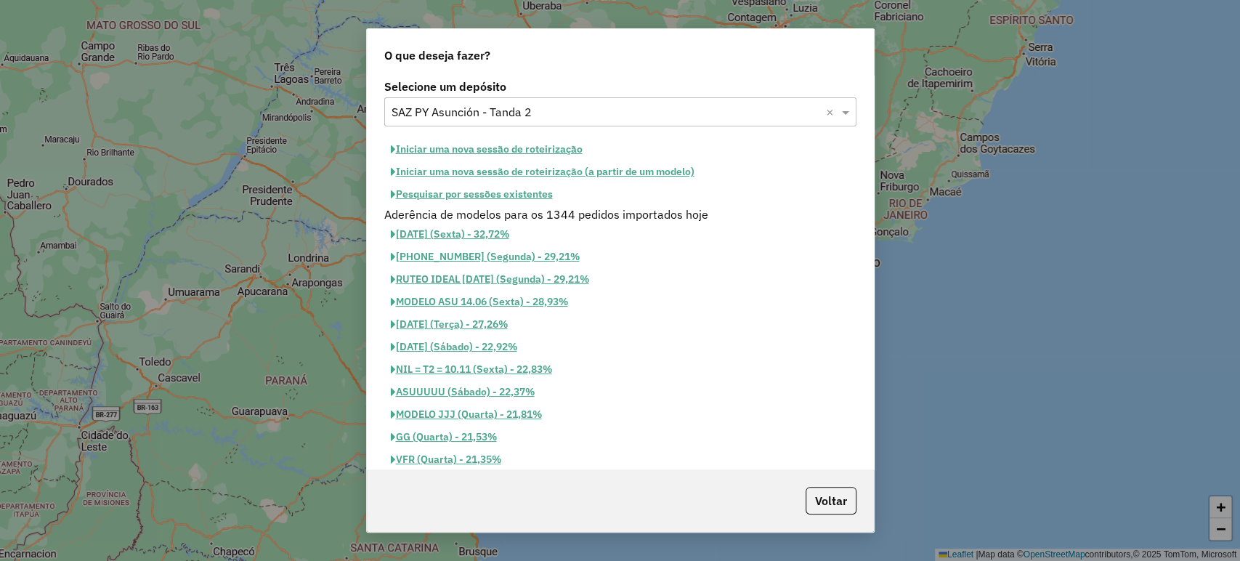
click at [465, 190] on button "Pesquisar por sessões existentes" at bounding box center [471, 194] width 175 height 23
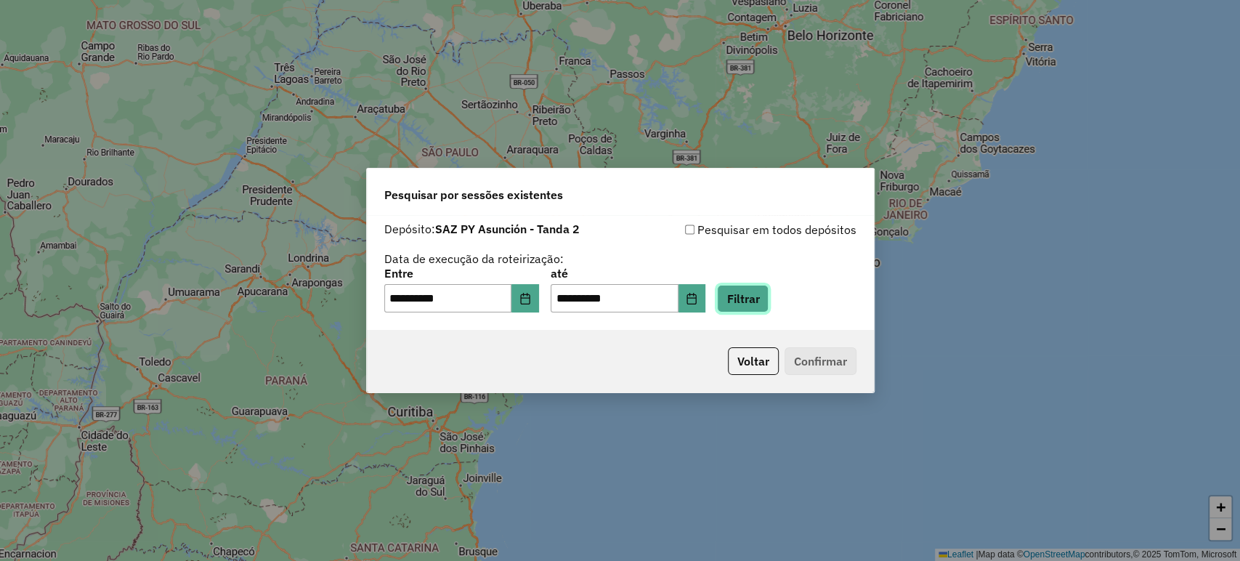
click at [756, 304] on button "Filtrar" at bounding box center [743, 299] width 52 height 28
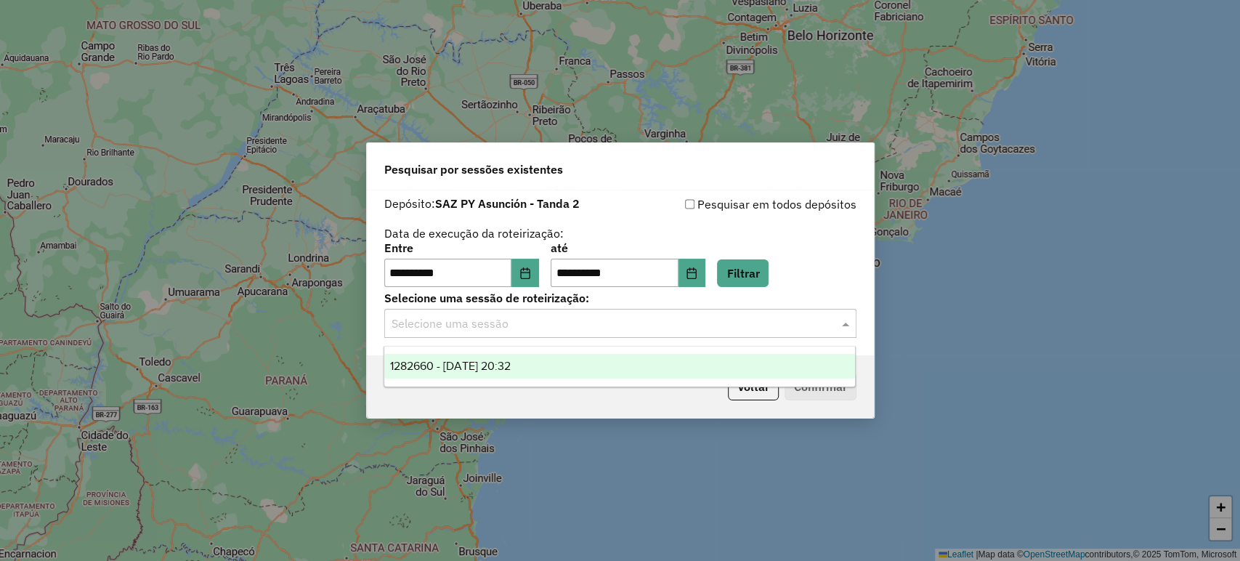
click at [535, 330] on input "text" at bounding box center [606, 323] width 429 height 17
click at [538, 284] on button "Choose Date" at bounding box center [526, 273] width 28 height 29
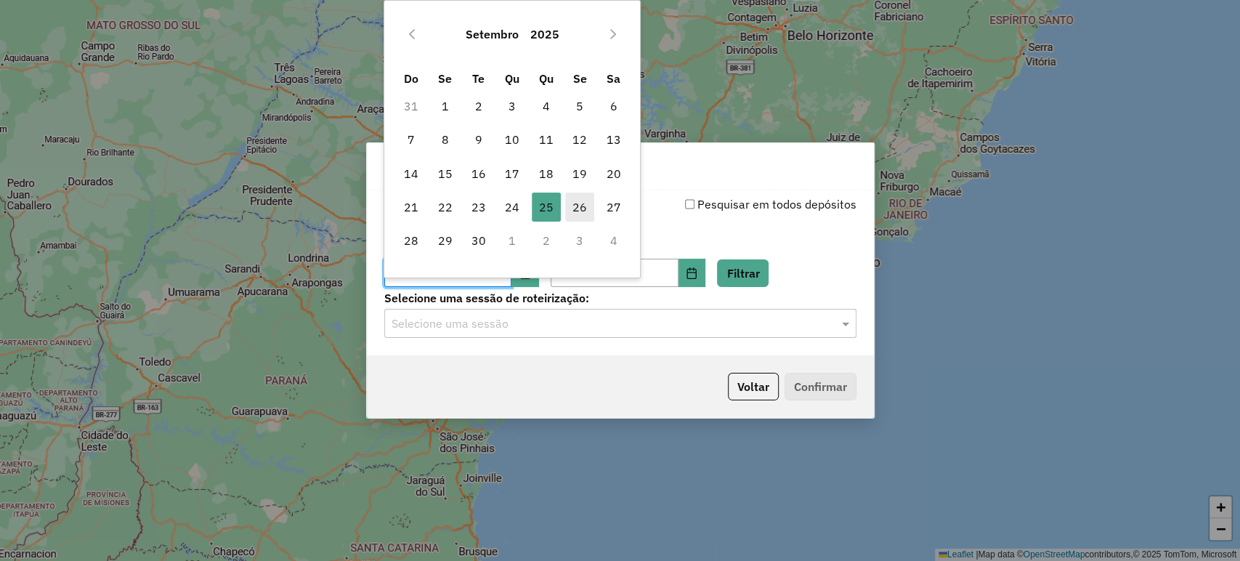
click at [572, 209] on span "26" at bounding box center [579, 207] width 29 height 29
type input "**********"
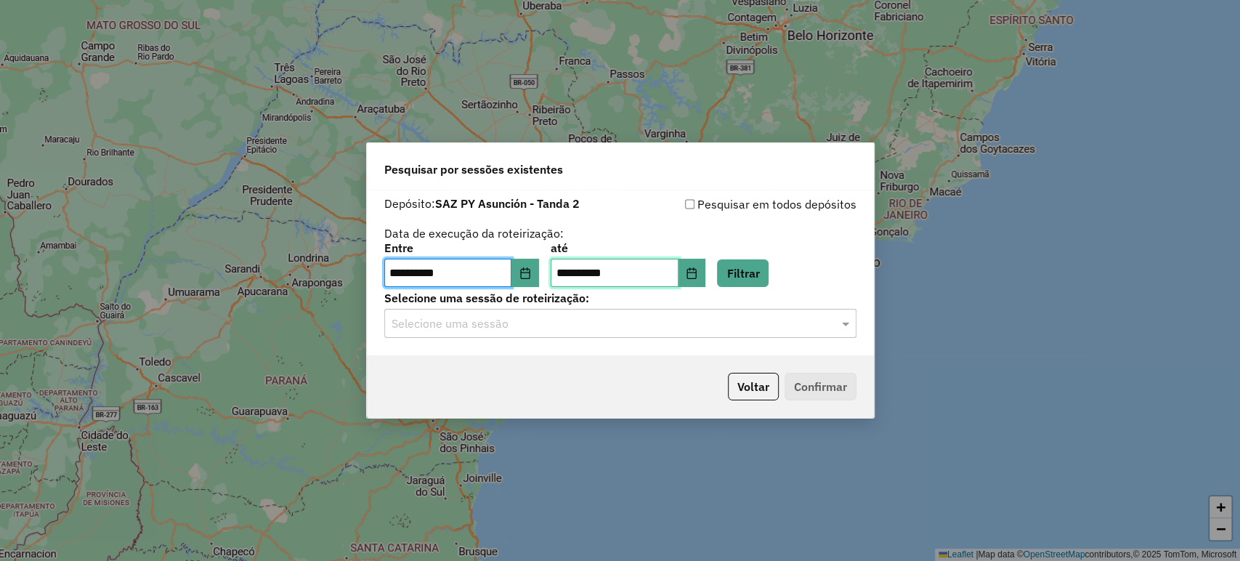
click at [679, 270] on input "**********" at bounding box center [615, 273] width 128 height 29
click at [769, 277] on button "Filtrar" at bounding box center [743, 273] width 52 height 28
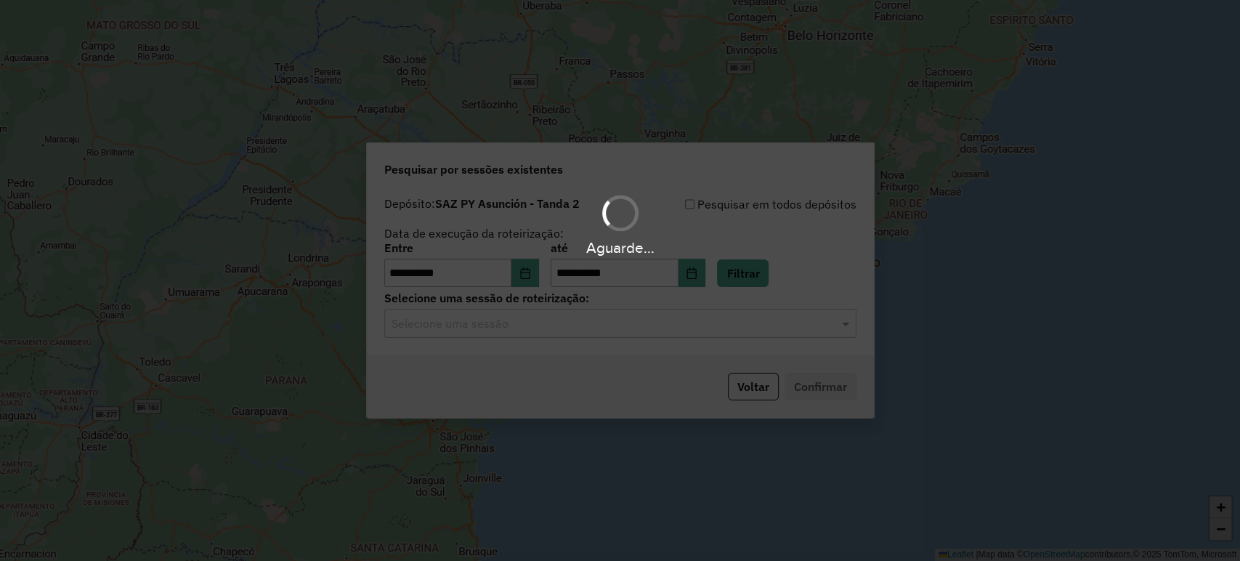
click at [488, 324] on hb-app "**********" at bounding box center [620, 280] width 1240 height 561
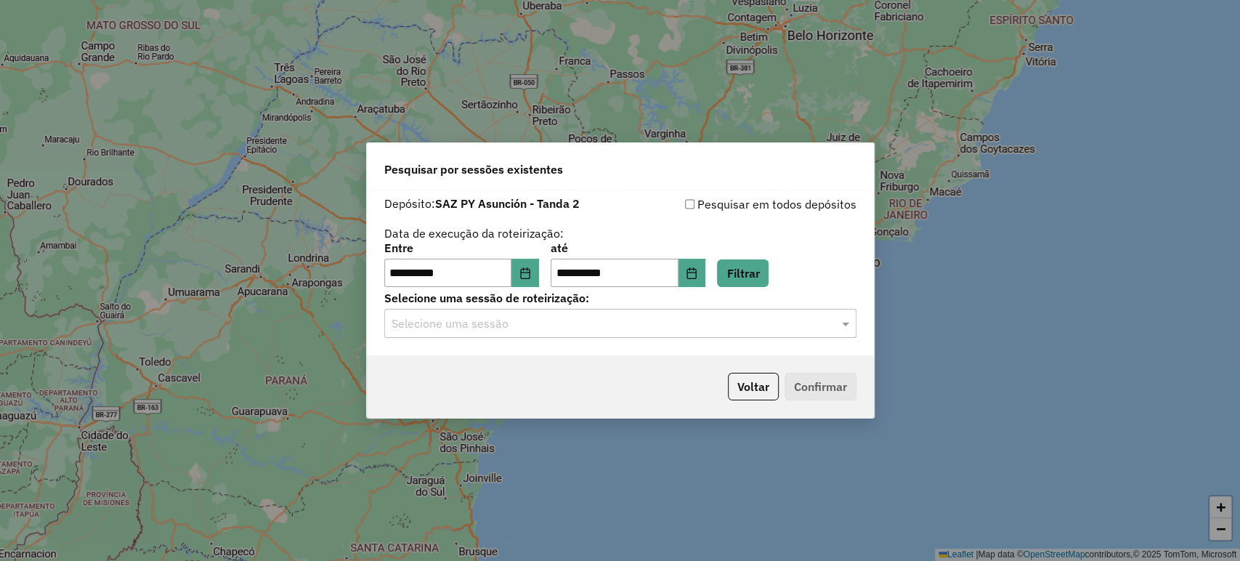
click at [488, 325] on input "text" at bounding box center [606, 323] width 429 height 17
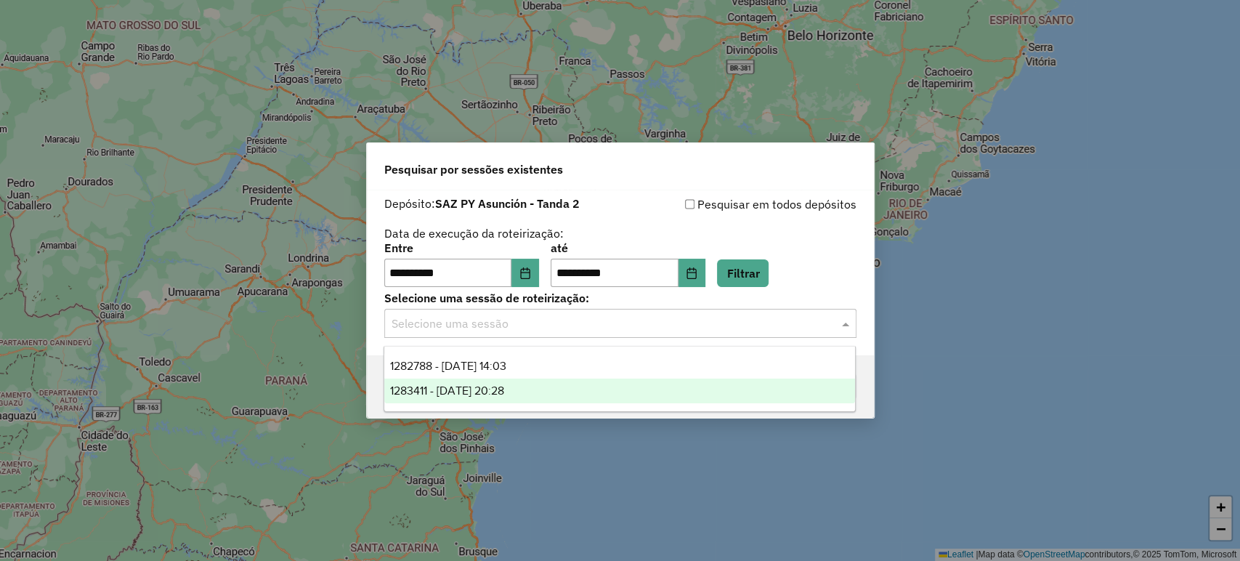
click at [487, 388] on span "1283411 - 26/09/2025 20:28" at bounding box center [447, 390] width 114 height 12
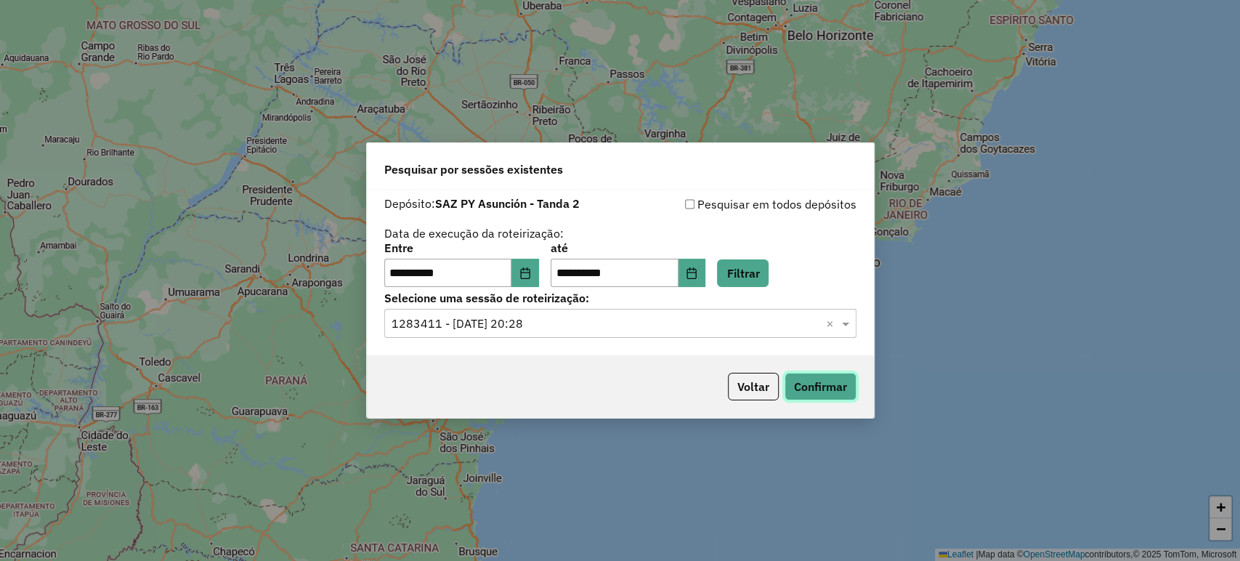
click at [844, 390] on button "Confirmar" at bounding box center [821, 387] width 72 height 28
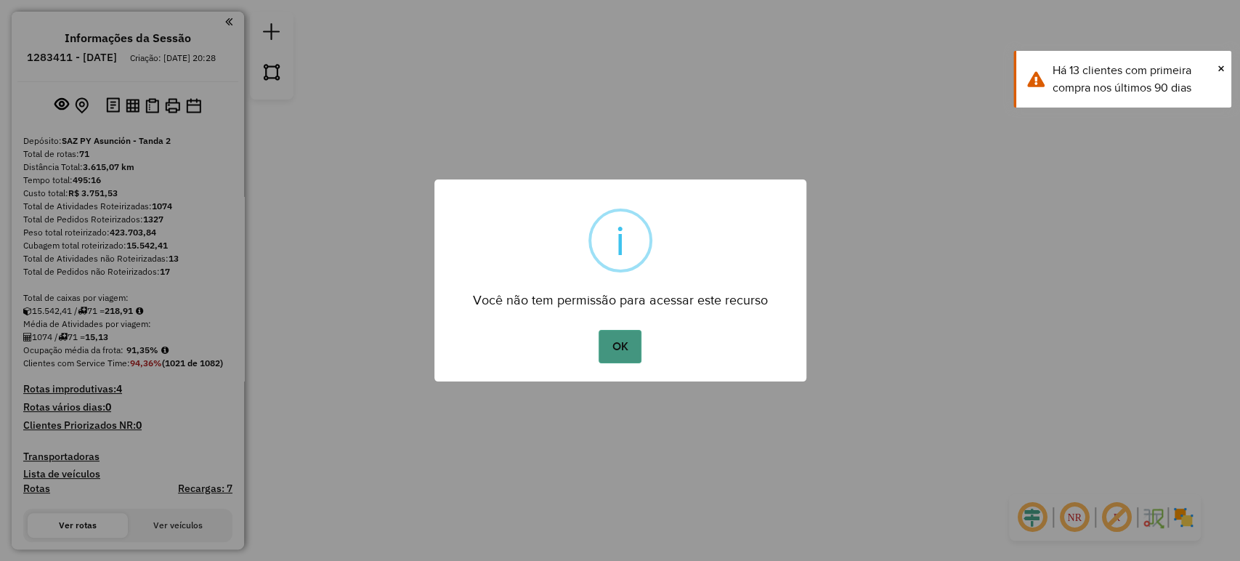
click at [625, 341] on button "OK" at bounding box center [620, 346] width 43 height 33
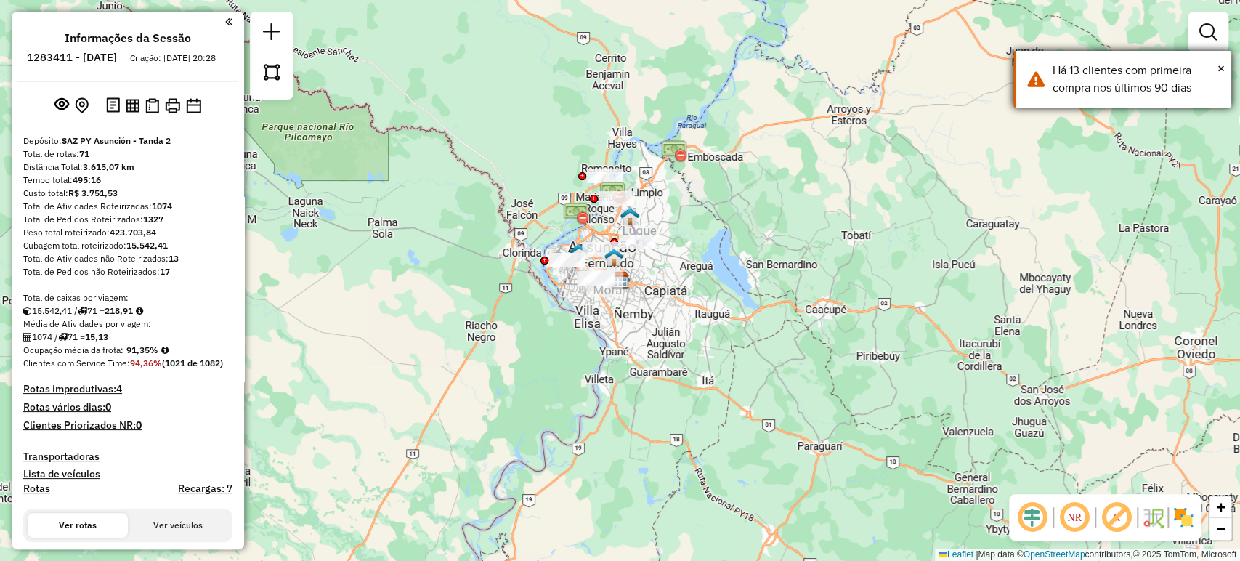
drag, startPoint x: 1215, startPoint y: 64, endPoint x: 1171, endPoint y: 86, distance: 49.7
click at [1215, 64] on div "Há 13 clientes com primeira compra nos últimos 90 dias" at bounding box center [1137, 79] width 168 height 35
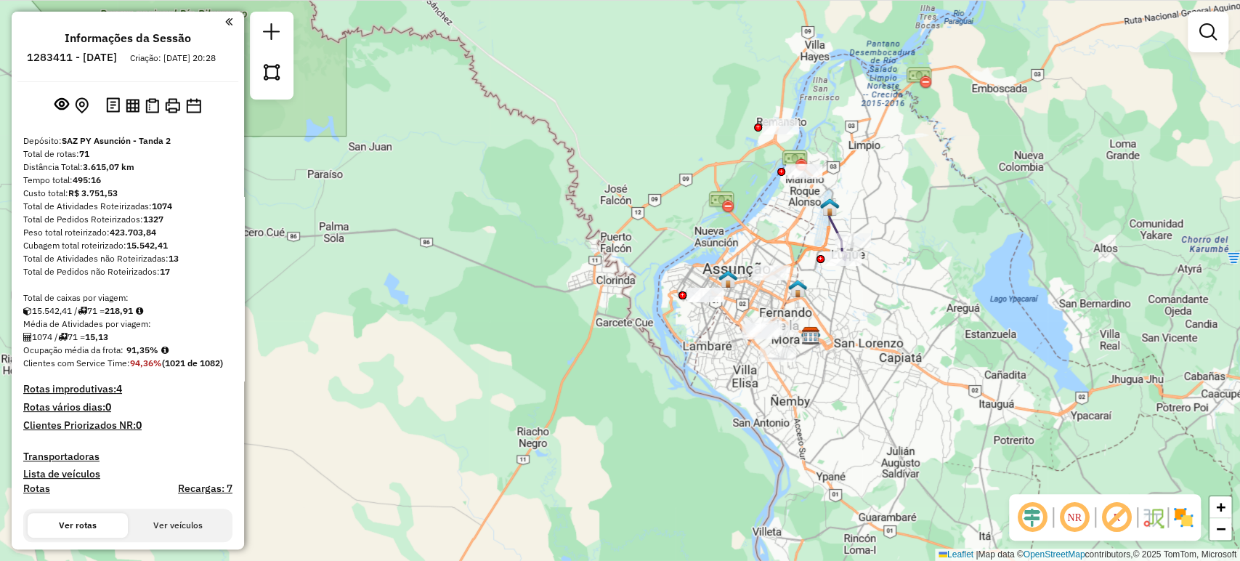
drag, startPoint x: 600, startPoint y: 279, endPoint x: 703, endPoint y: 326, distance: 113.5
click at [634, 320] on div "Janela de atendimento Grade de atendimento Capacidade Transportadoras Veículos …" at bounding box center [620, 280] width 1240 height 561
